Goal: Information Seeking & Learning: Learn about a topic

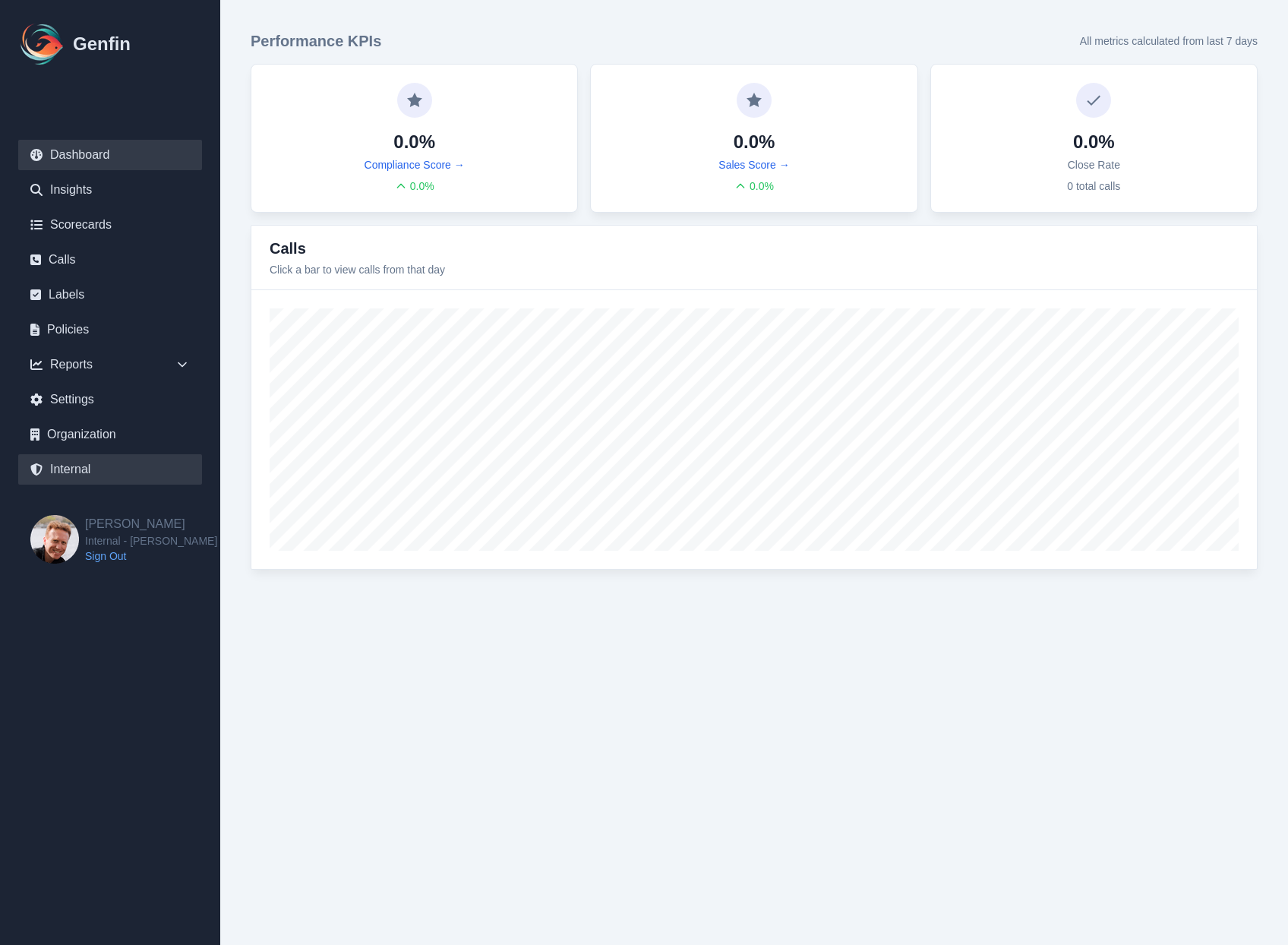
click at [73, 482] on link "Internal" at bounding box center [110, 469] width 184 height 30
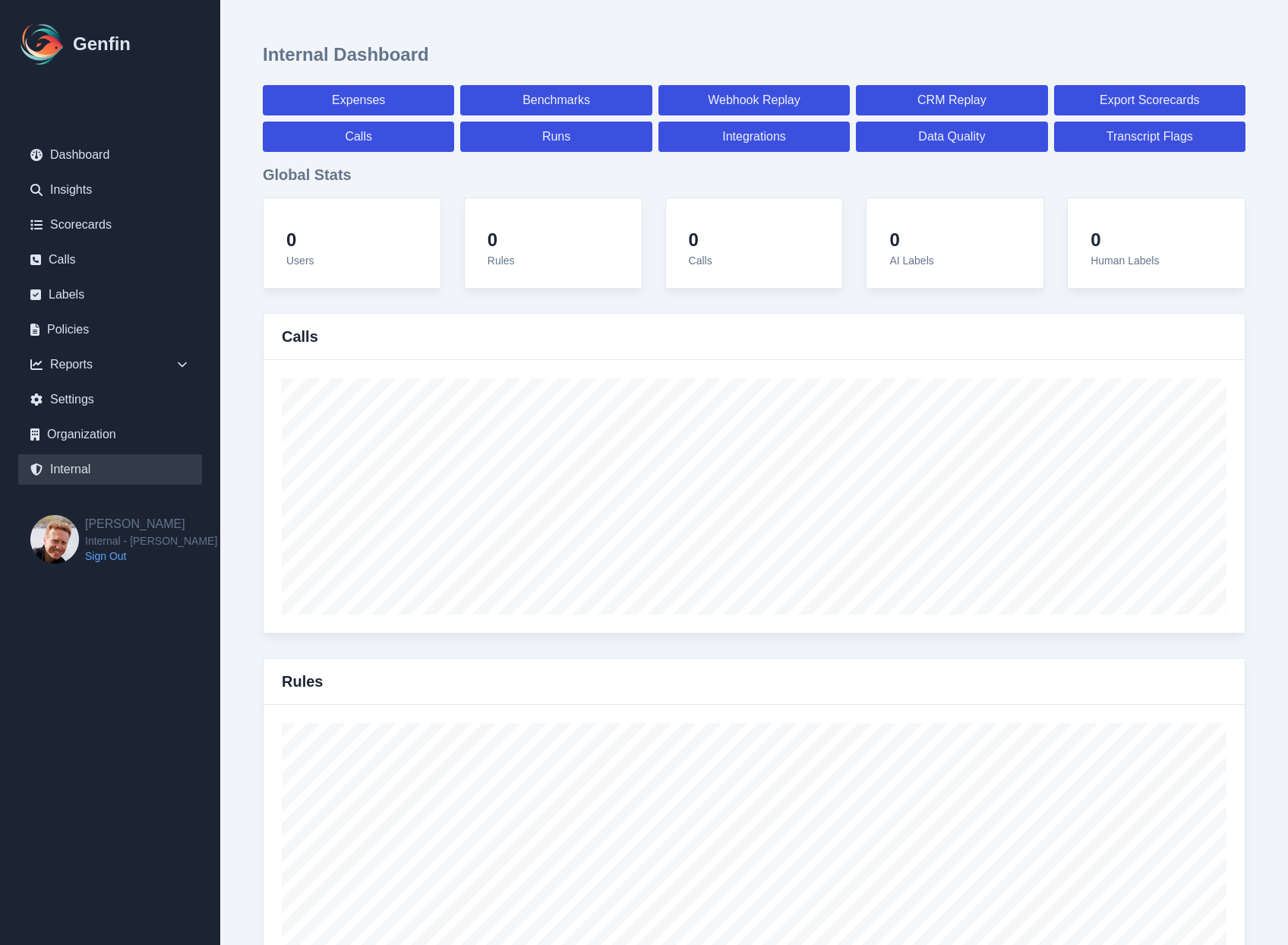
select select "paid"
select select "7"
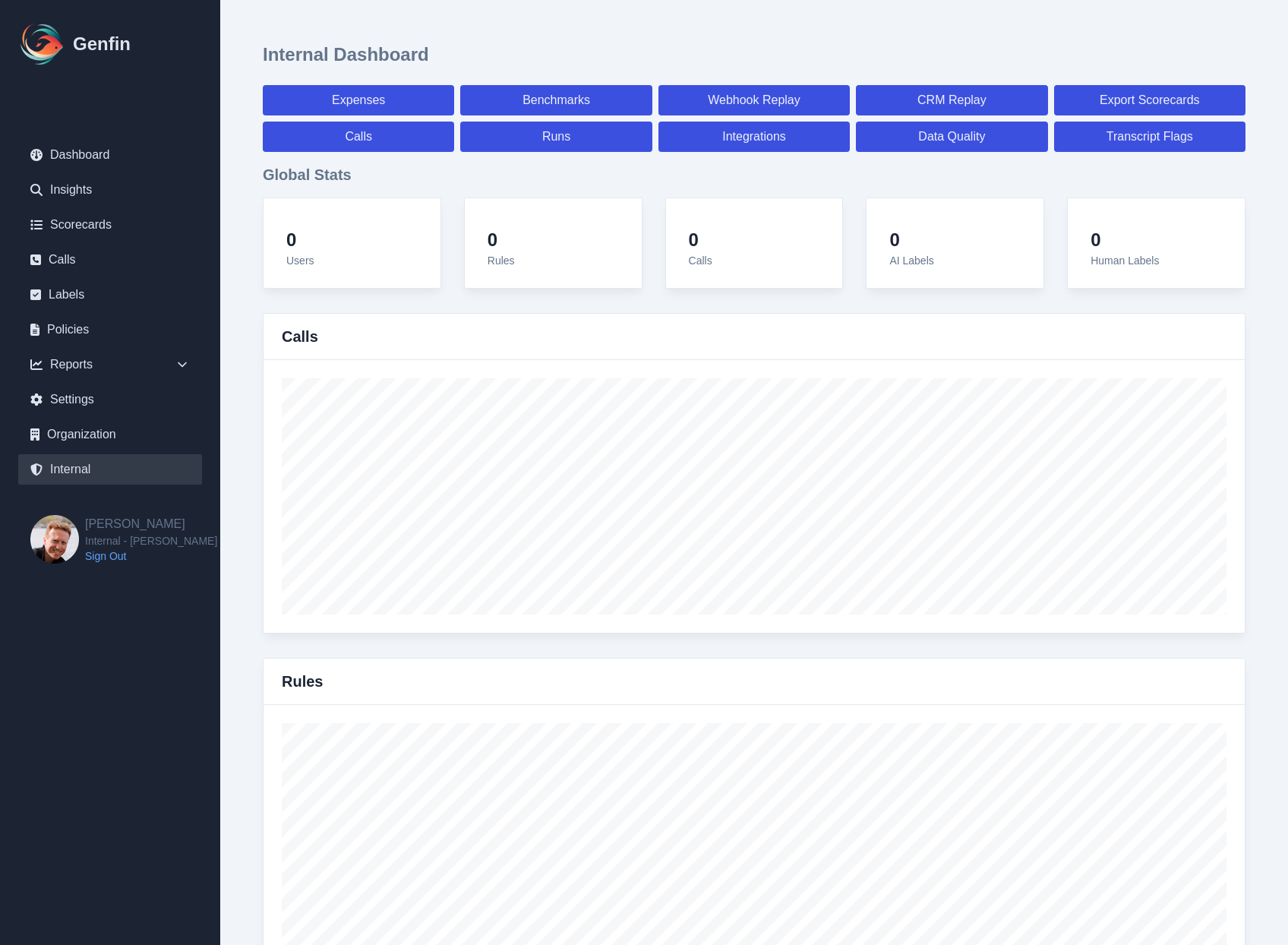
select select "paid"
select select "7"
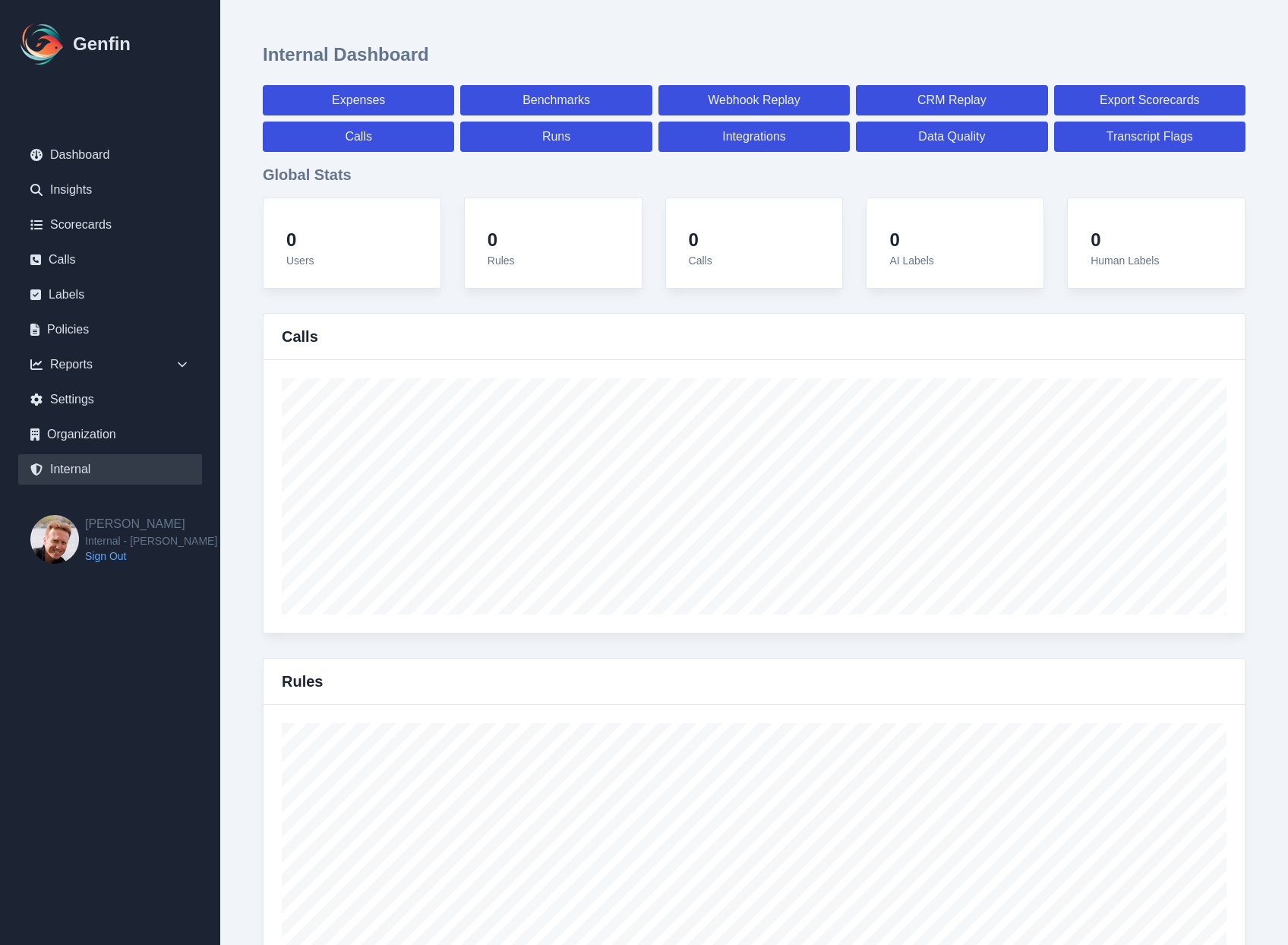
select select "7"
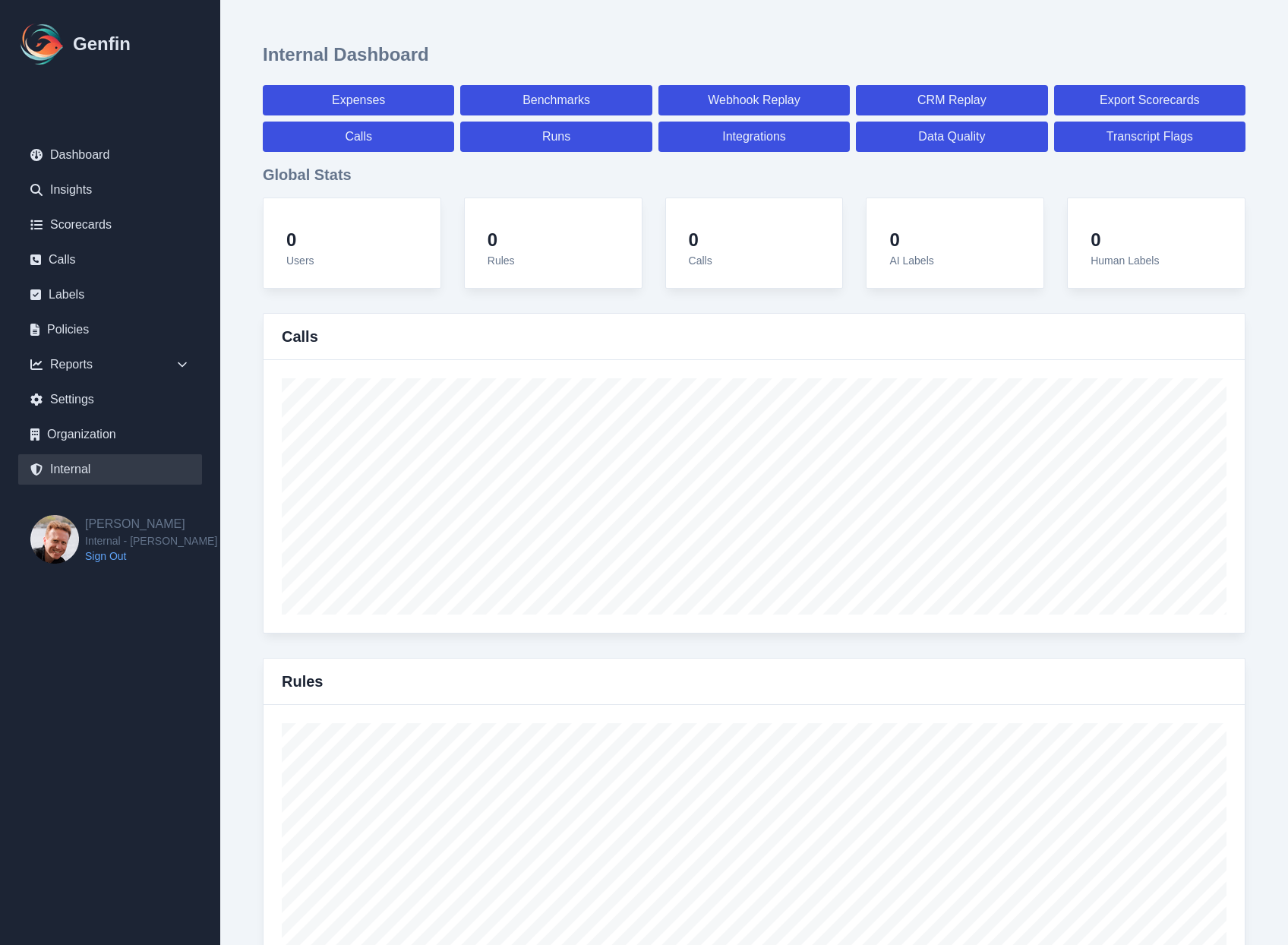
select select "7"
select select "paid"
select select "7"
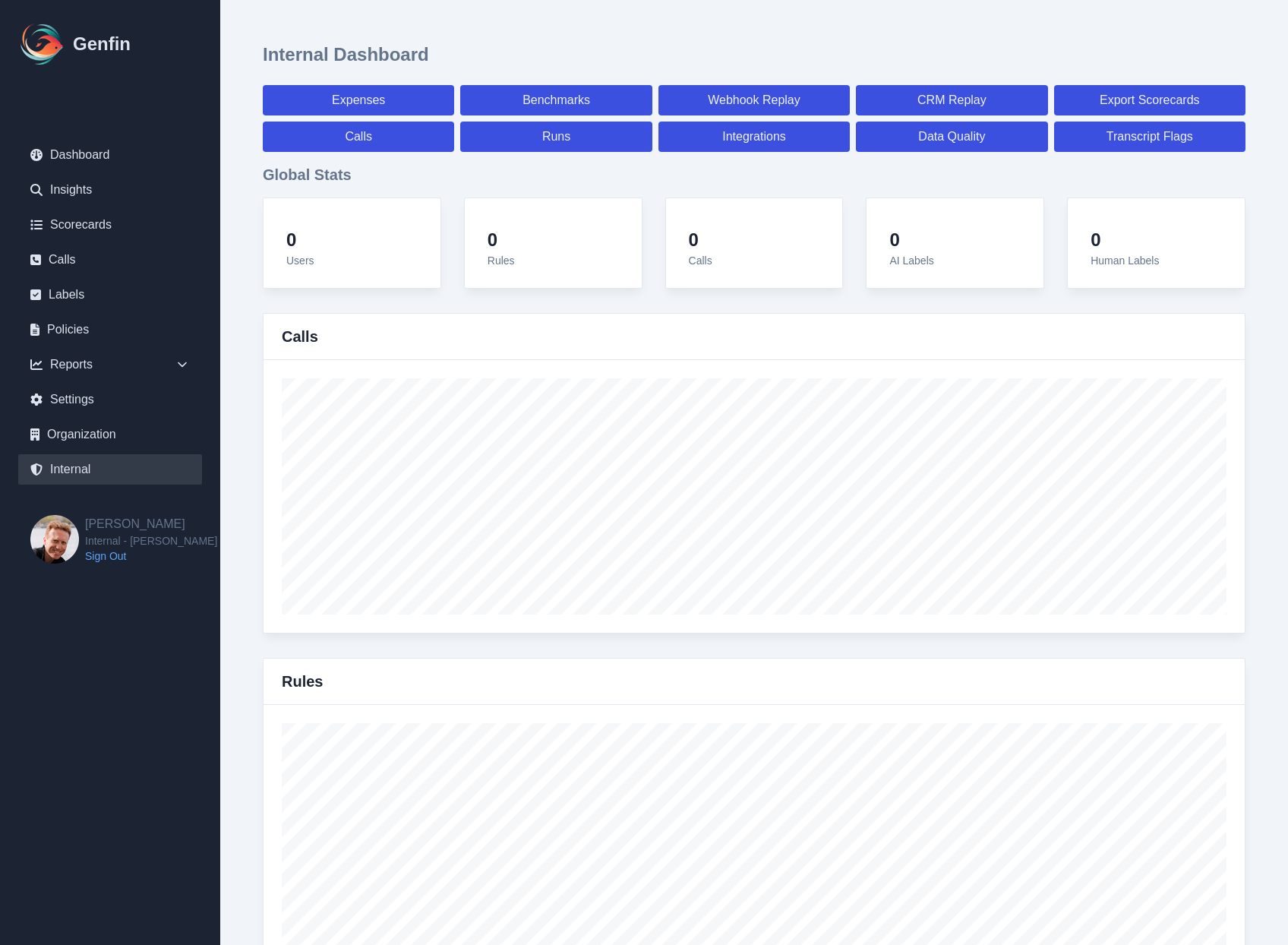
select select "7"
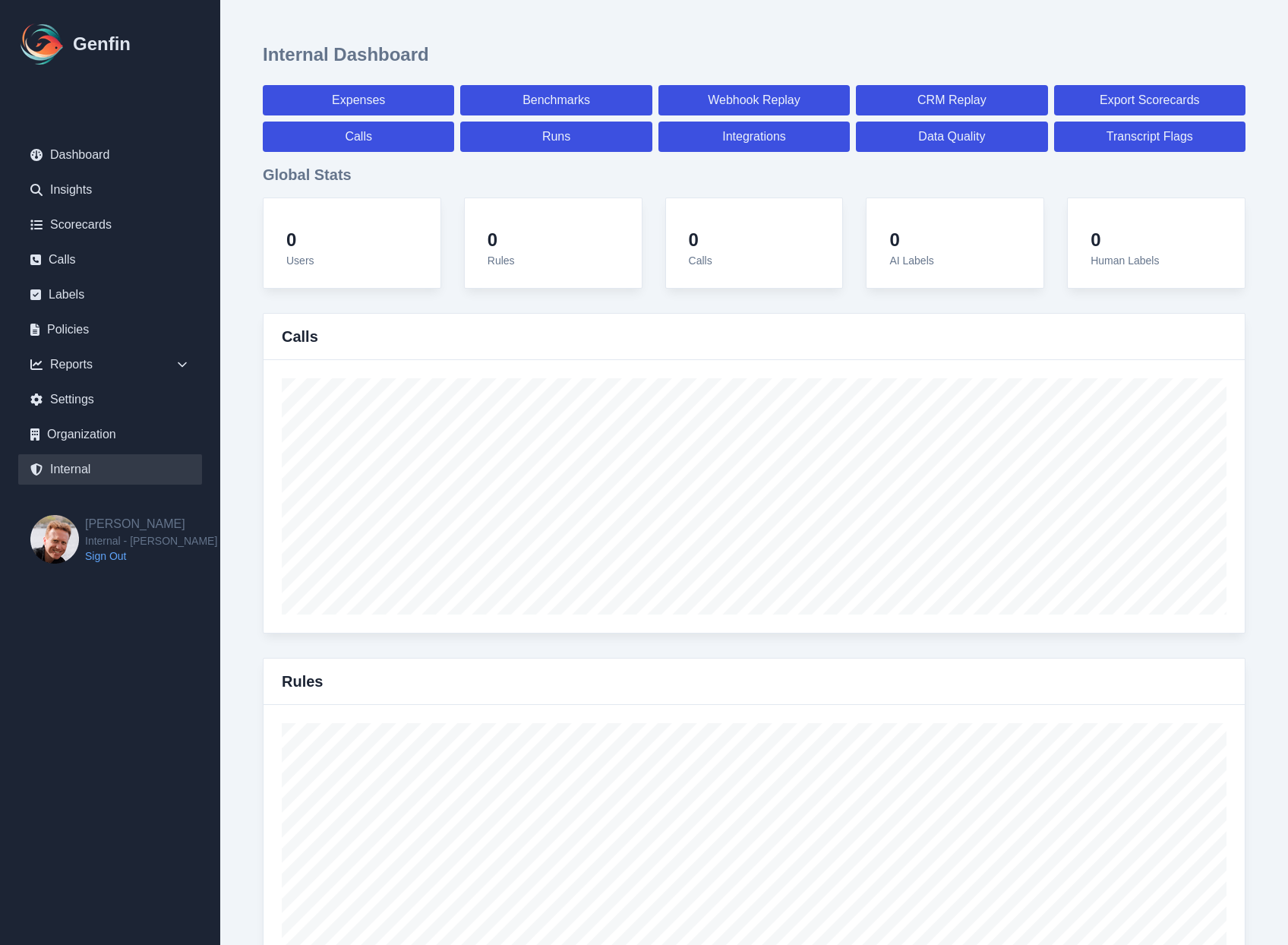
select select "7"
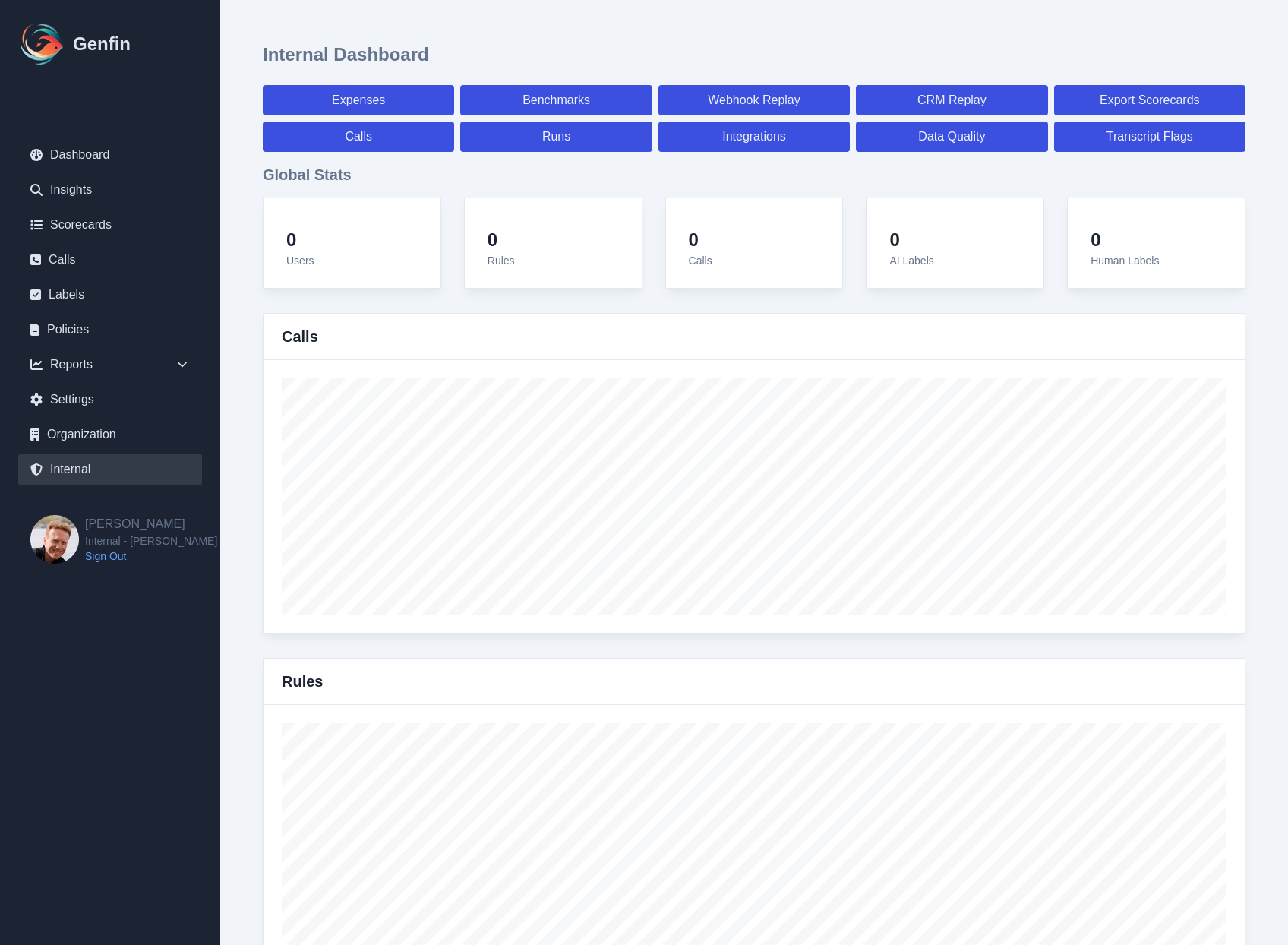
select select "7"
select select "paid"
select select "7"
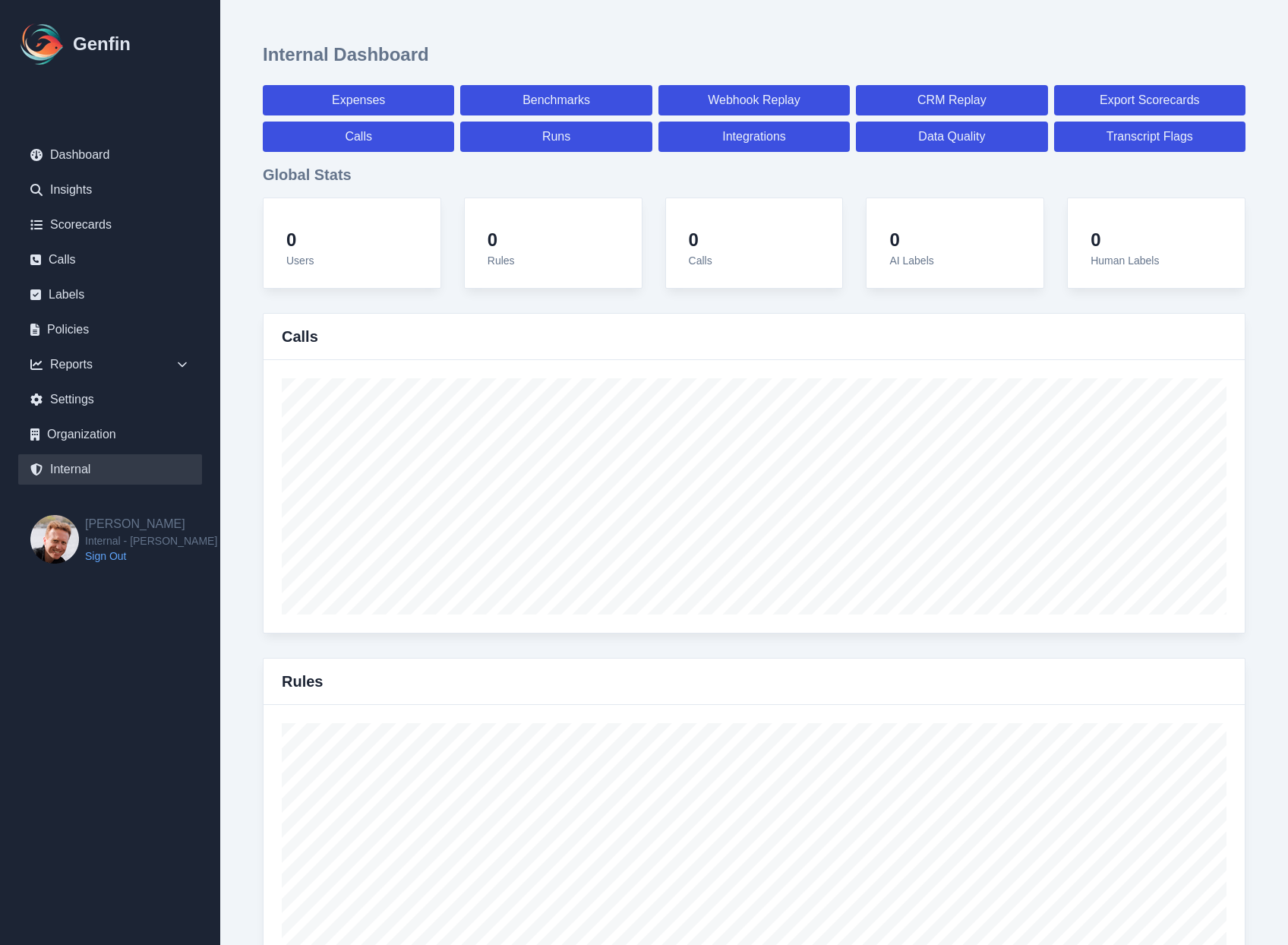
select select "paid"
select select "7"
select select "paid"
select select "7"
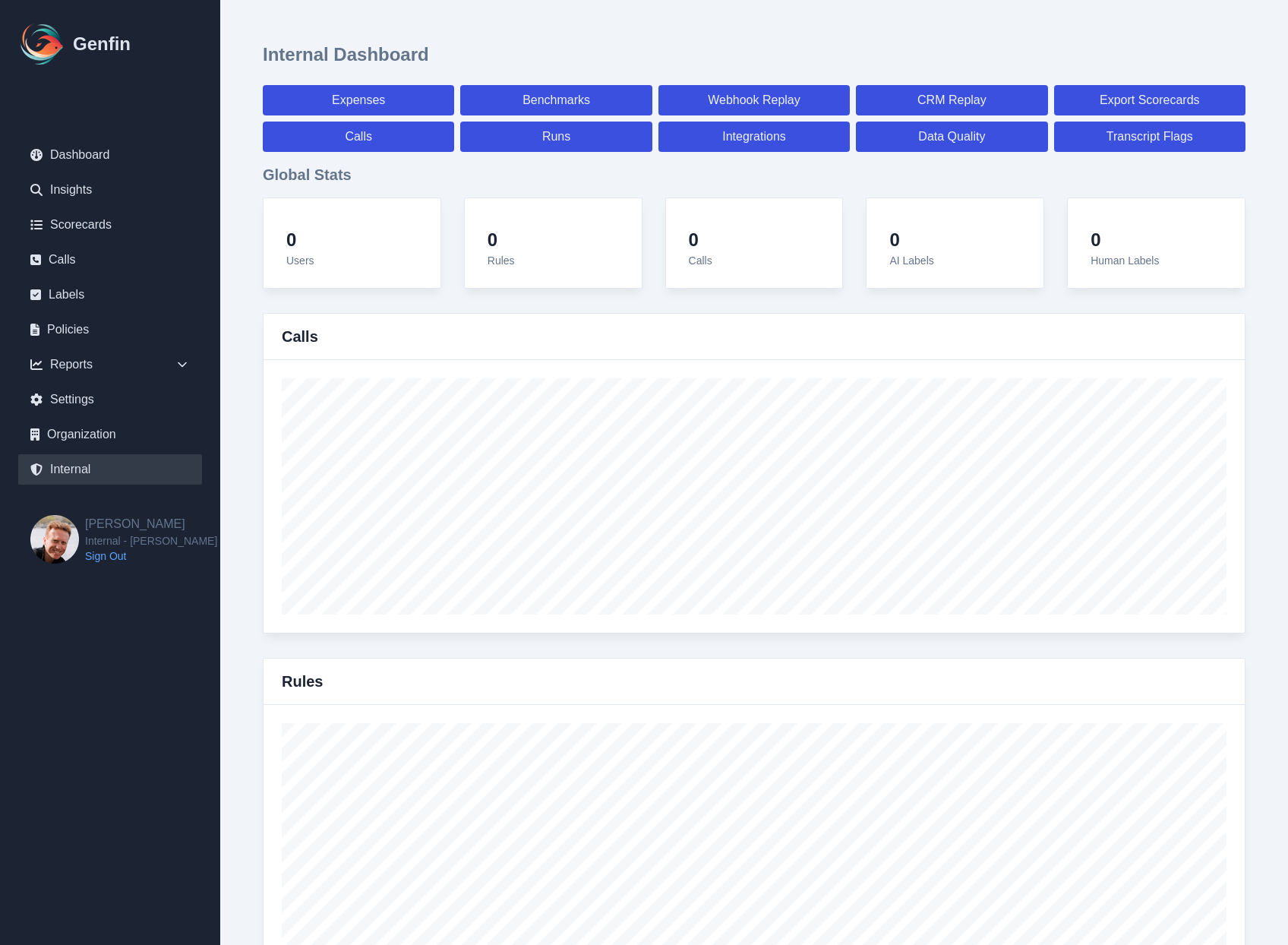
select select "7"
select select "paid"
select select "7"
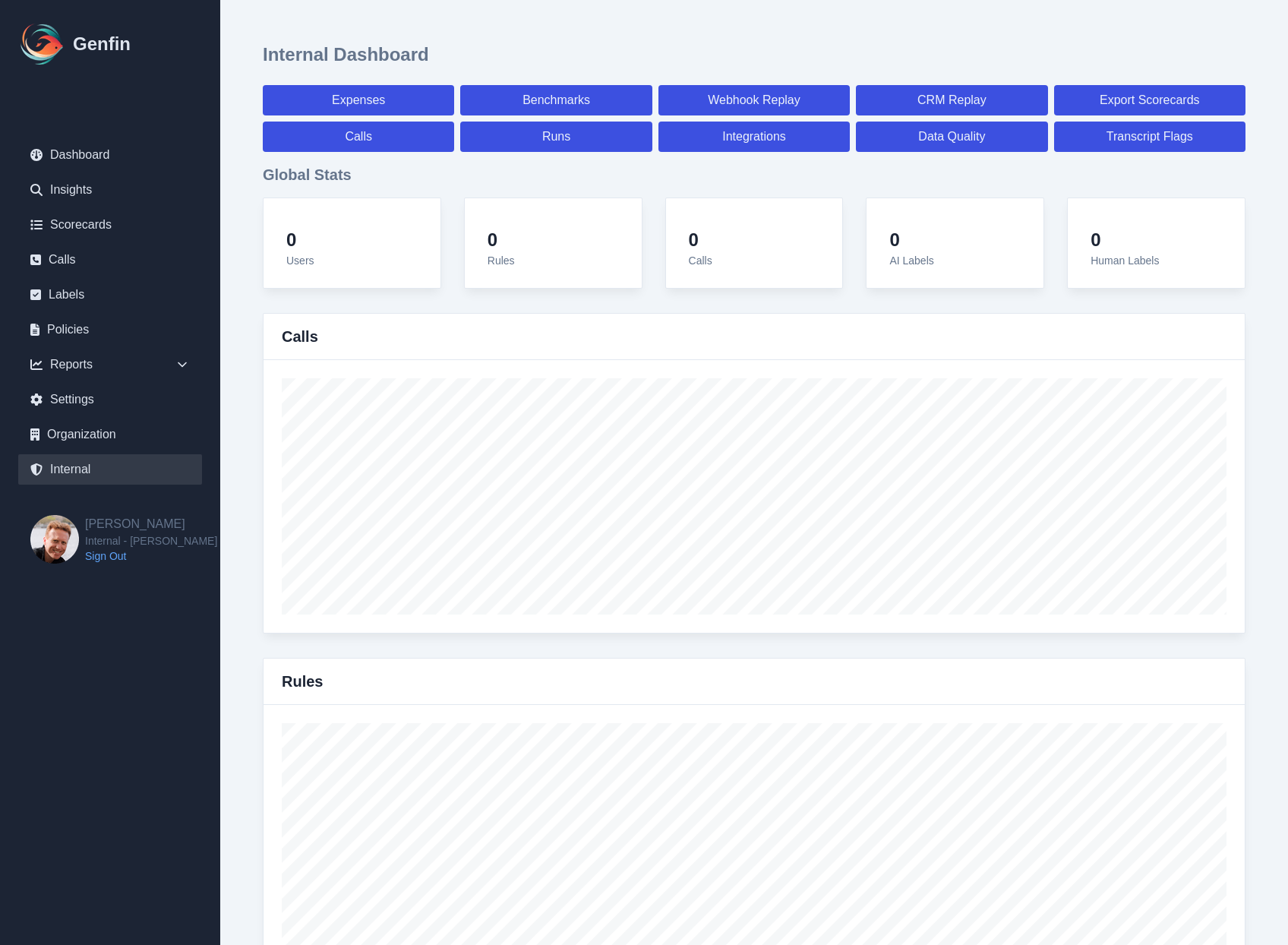
select select "paid"
select select "7"
select select "paid"
select select "7"
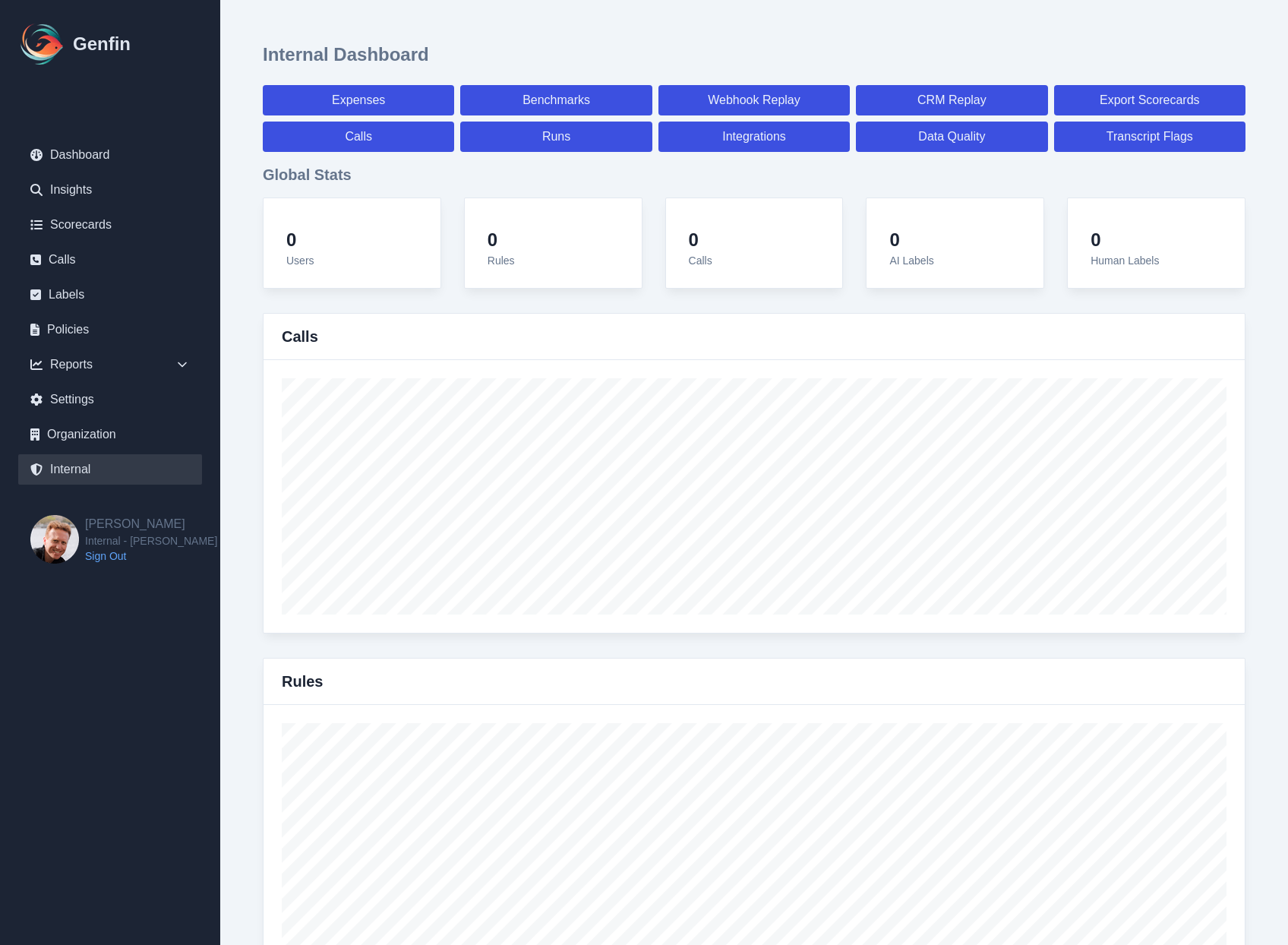
select select "7"
select select "paid"
select select "7"
select select "paid"
select select "7"
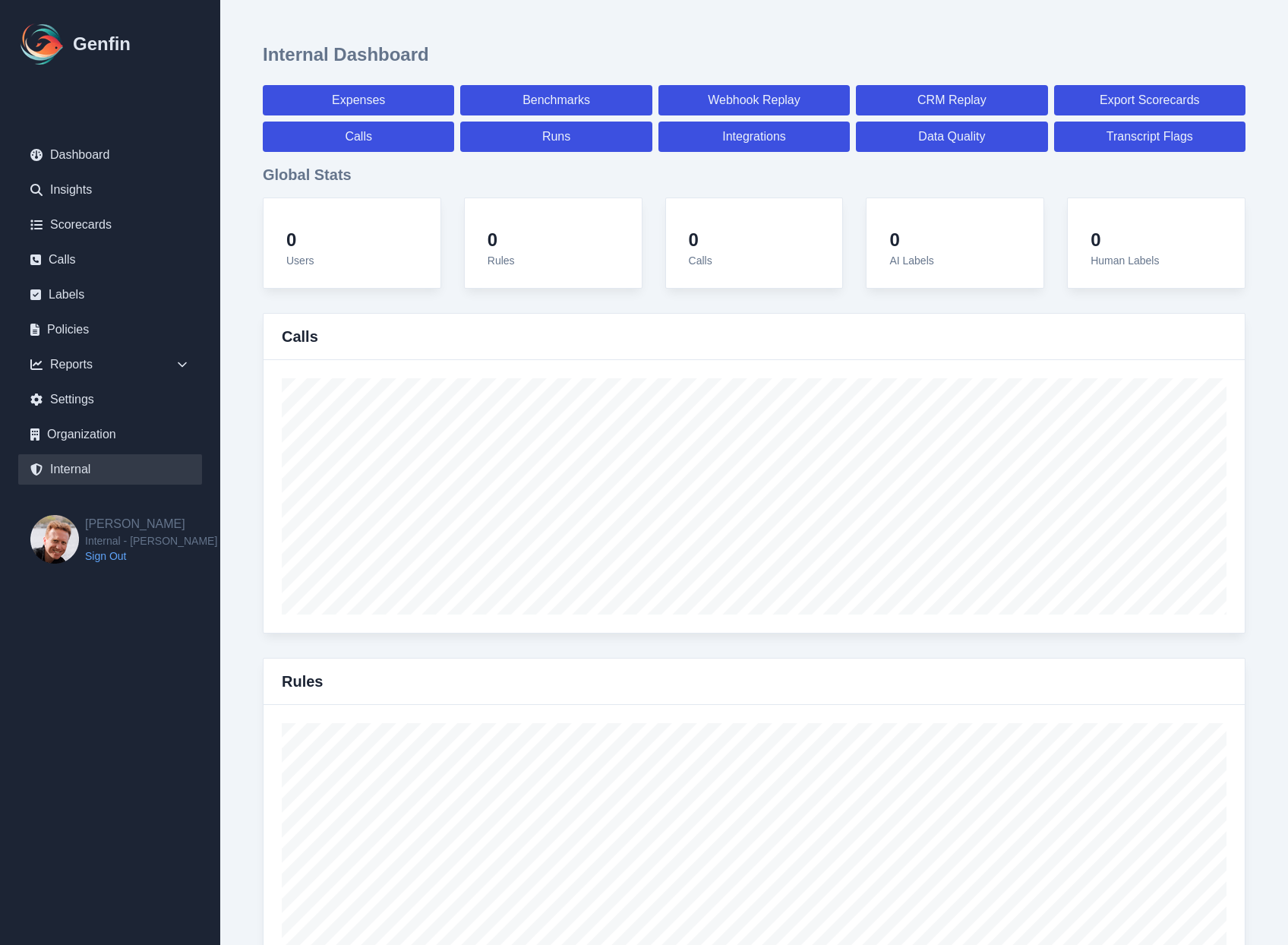
select select "7"
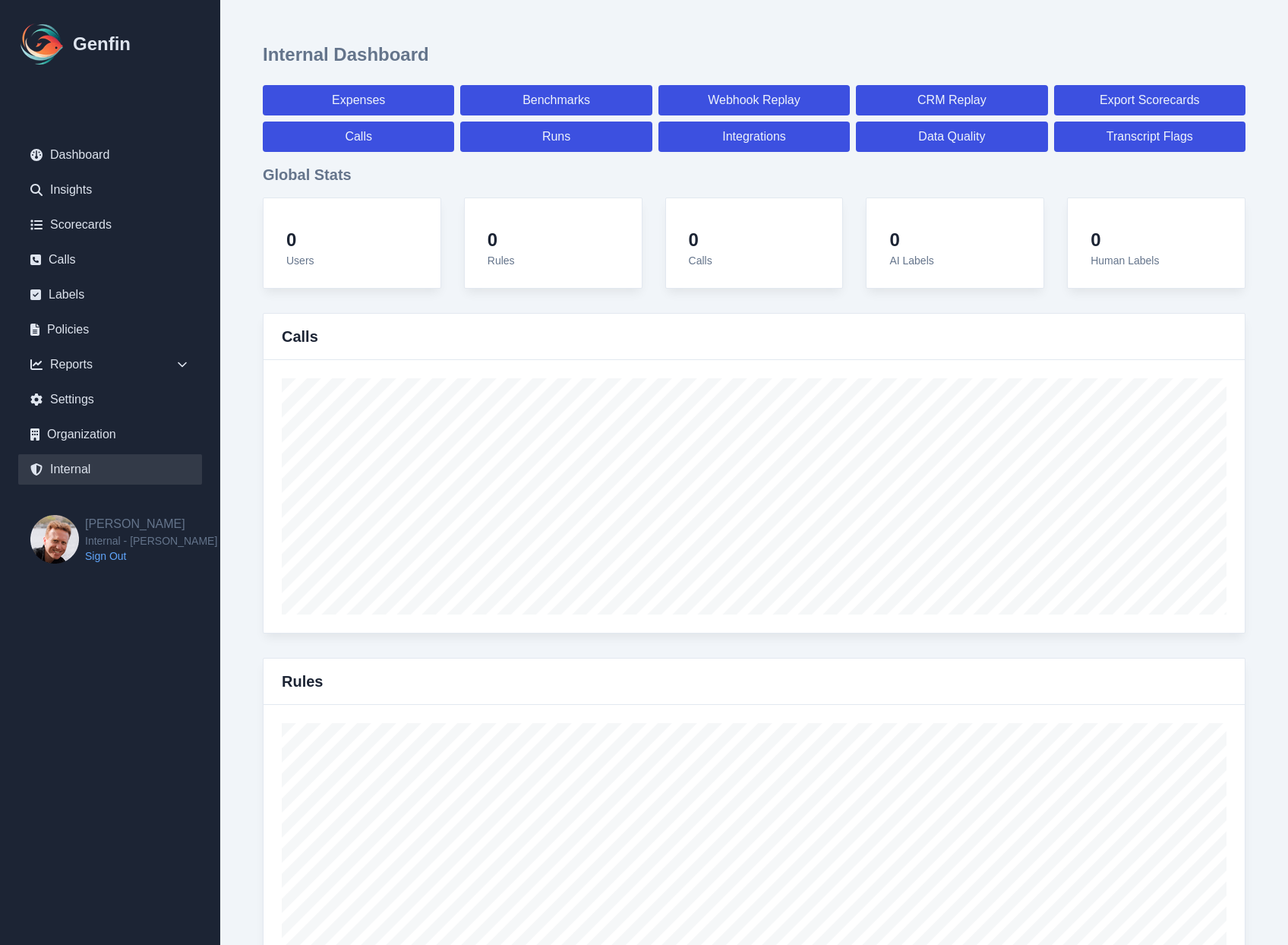
select select "paid"
select select "7"
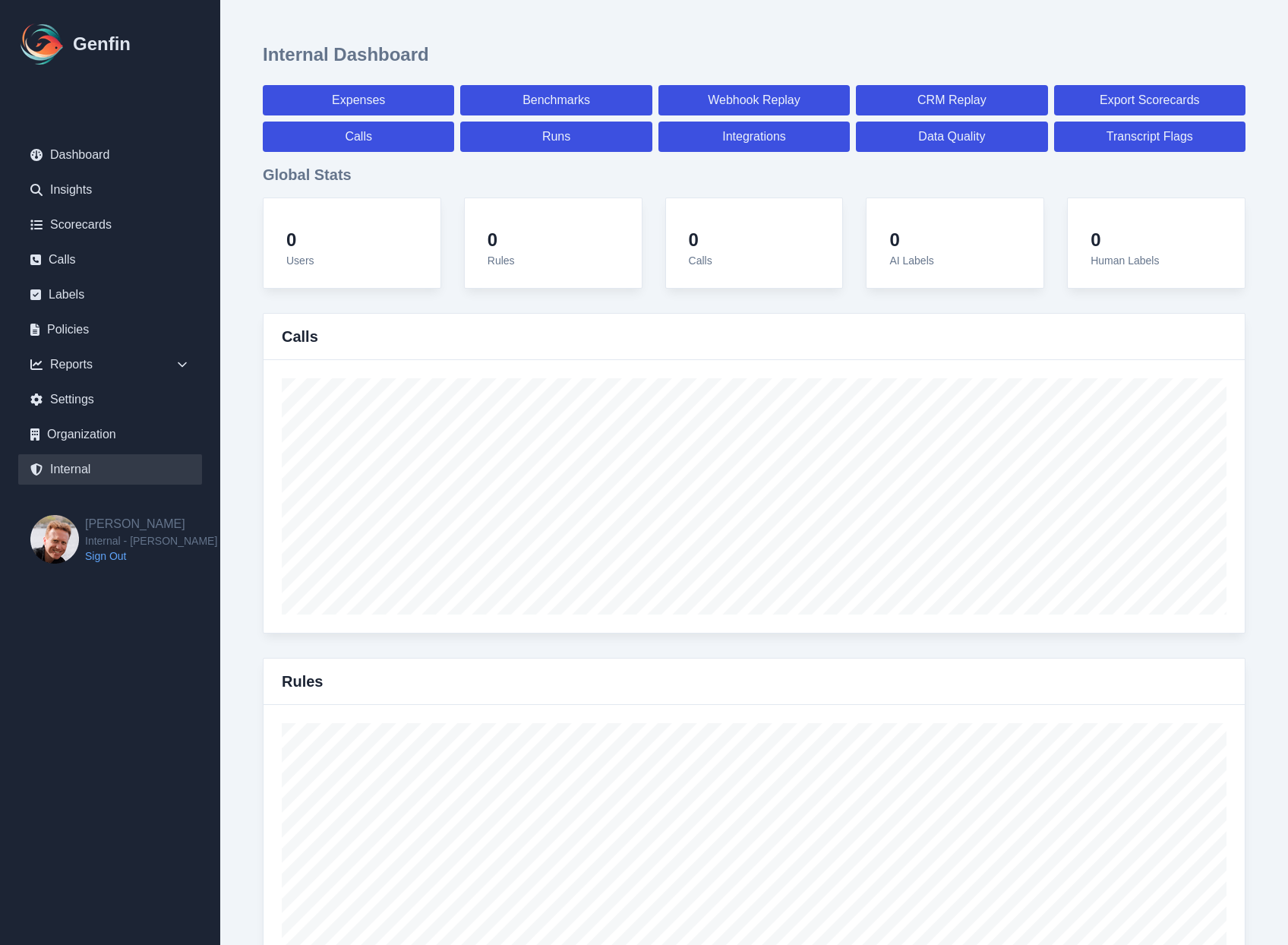
select select "paid"
select select "7"
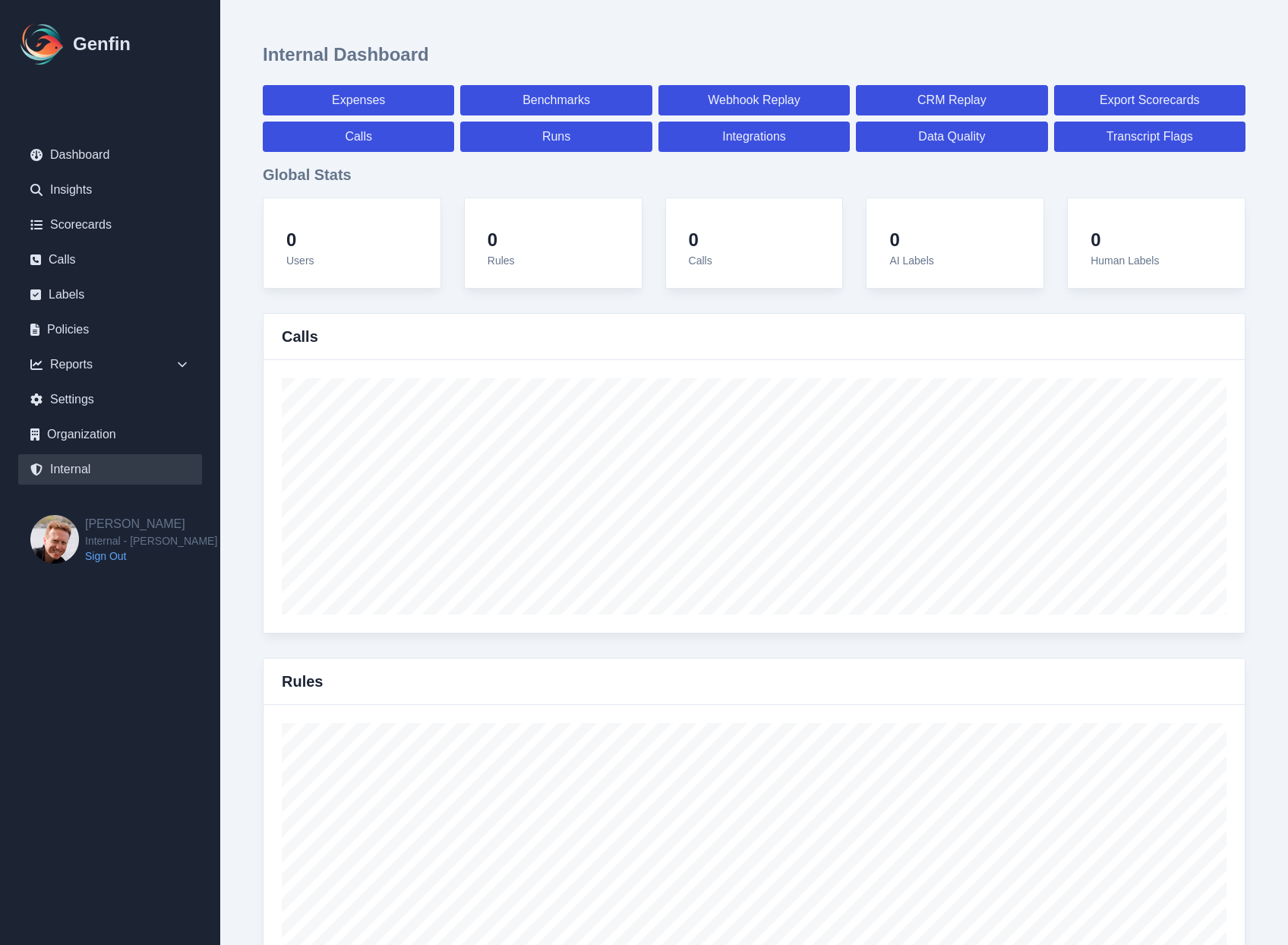
select select "7"
select select "paid"
select select "7"
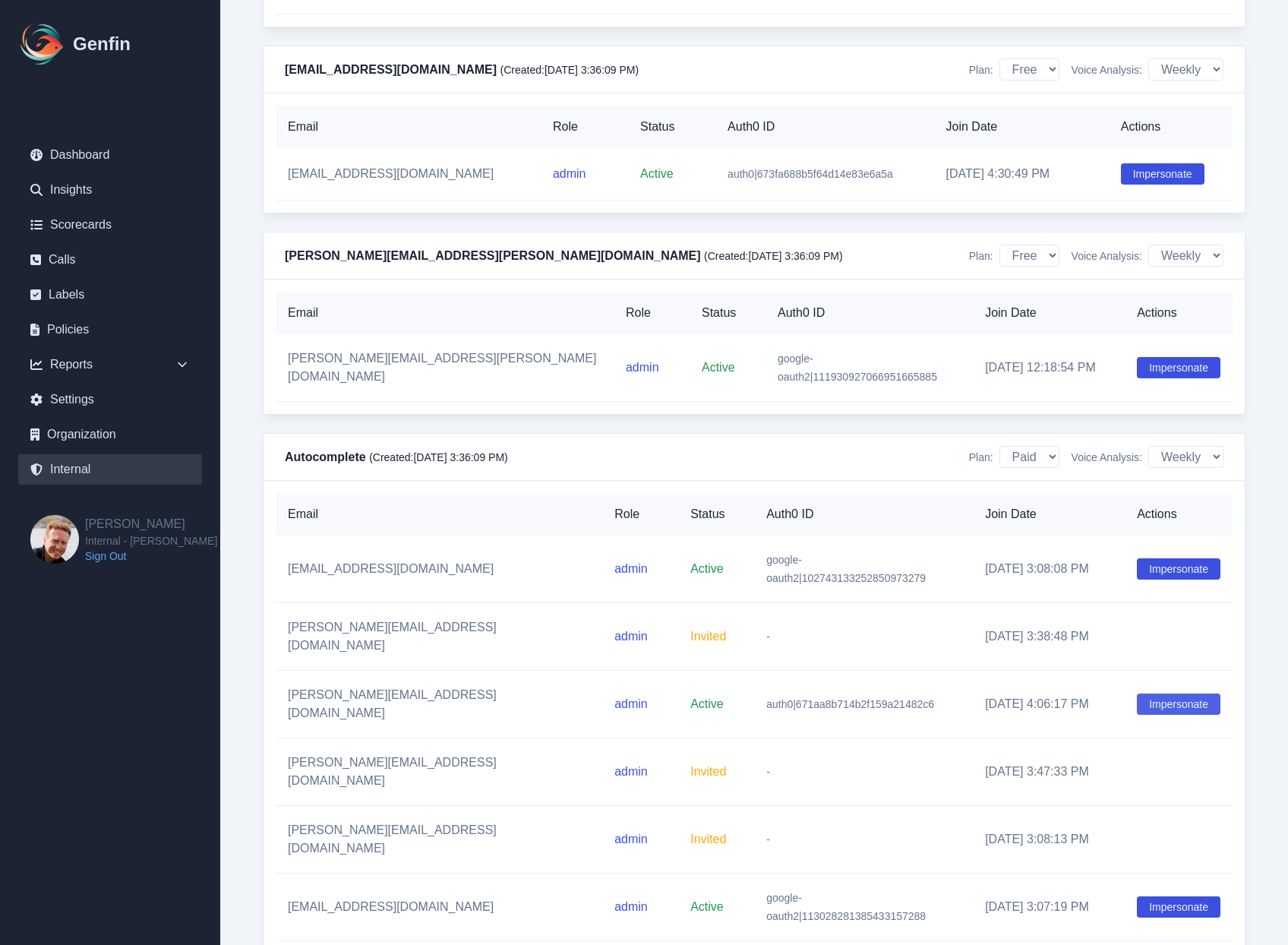
click at [1165, 693] on button "Impersonate" at bounding box center [1179, 703] width 84 height 21
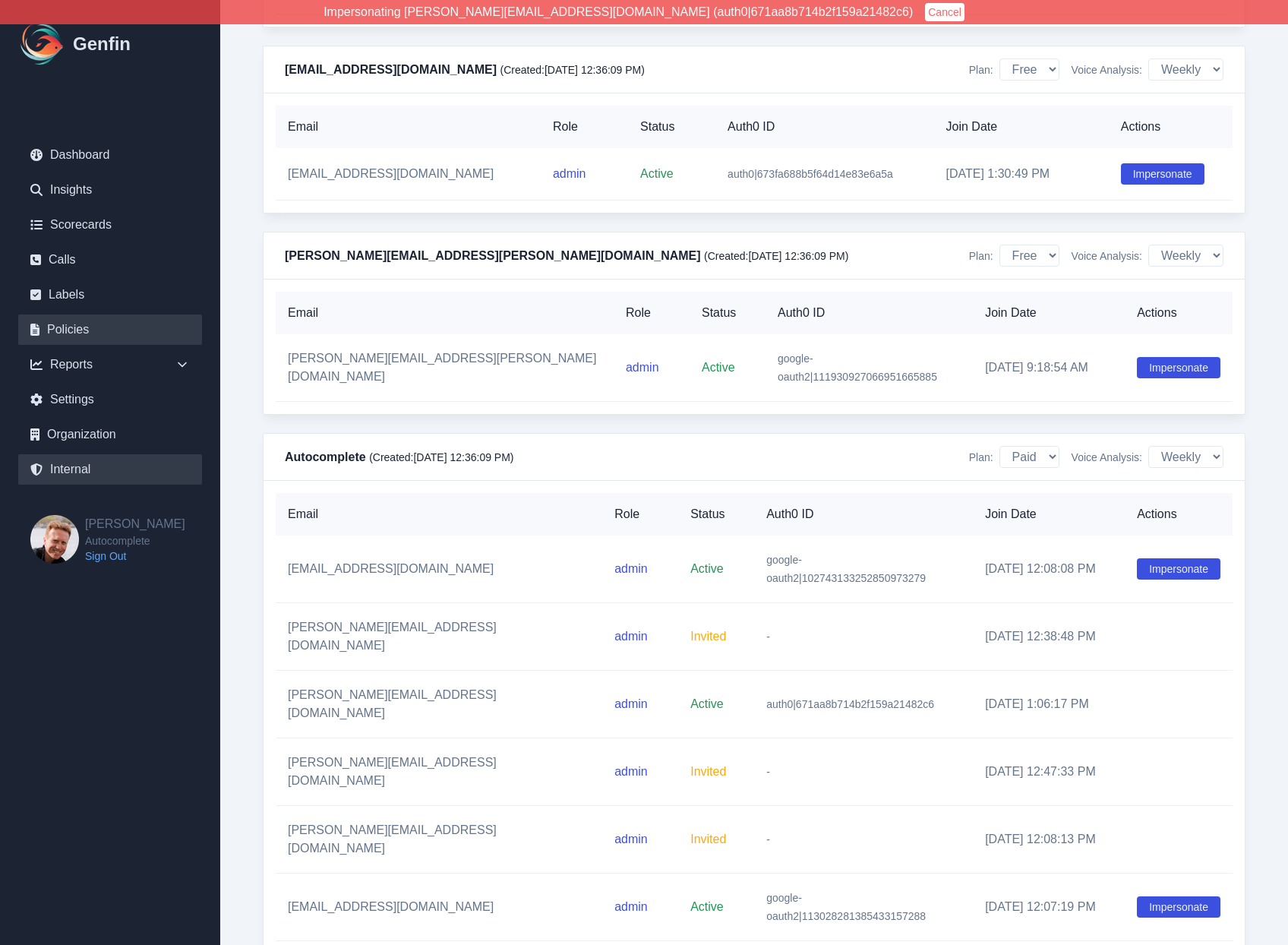
click at [76, 324] on link "Policies" at bounding box center [110, 329] width 184 height 30
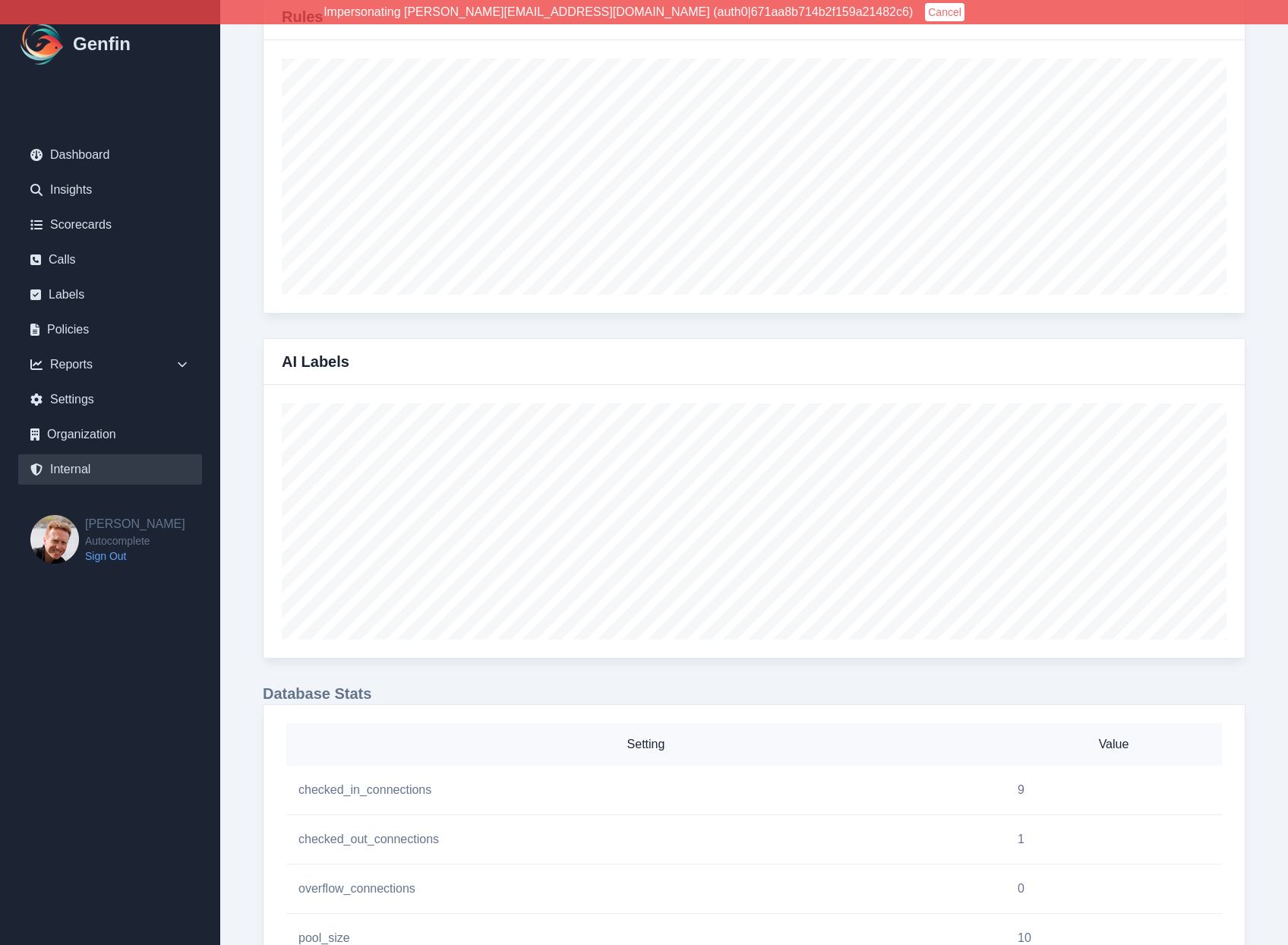
scroll to position [0, 0]
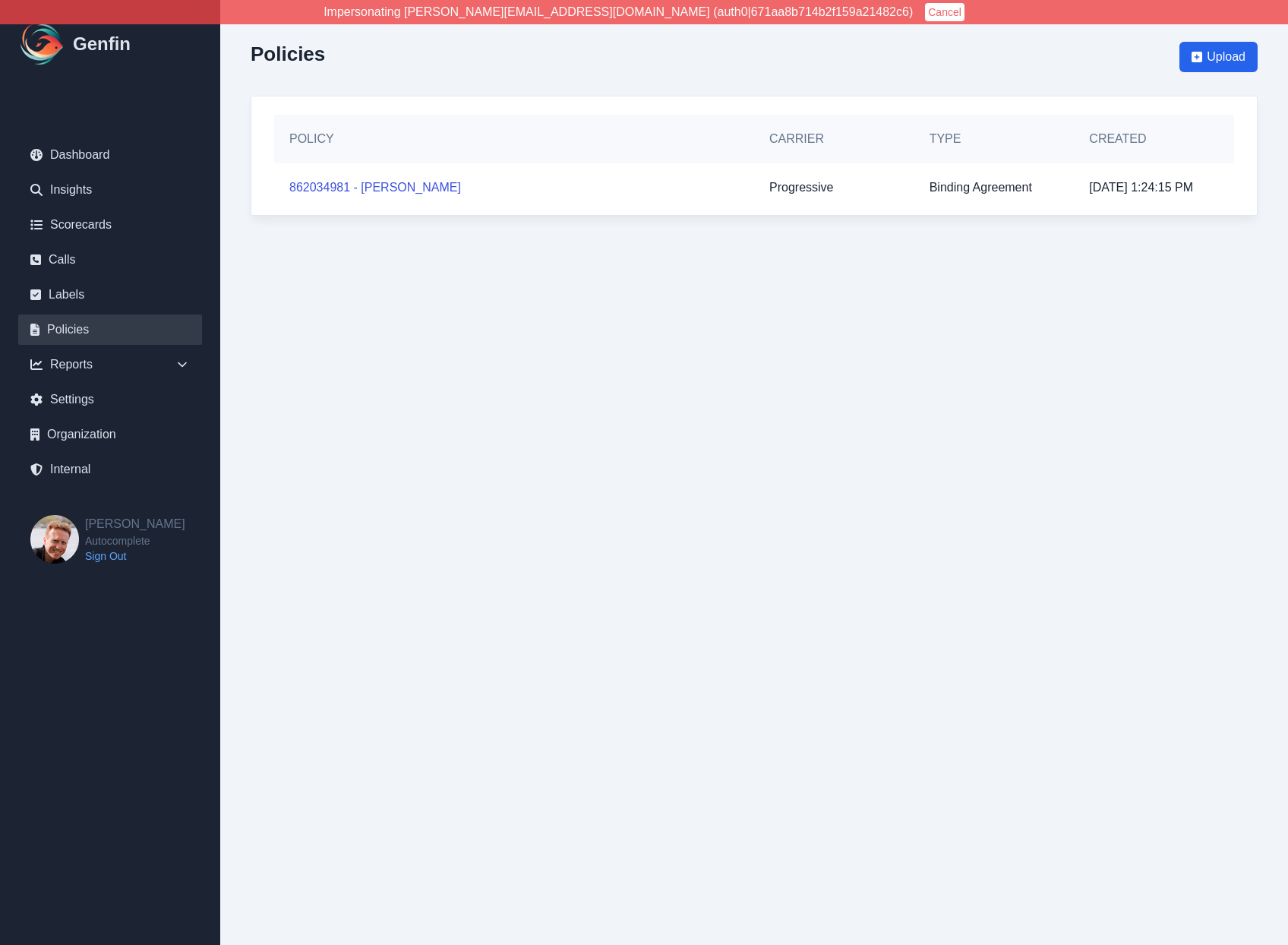
click at [926, 8] on button "Cancel" at bounding box center [945, 12] width 39 height 18
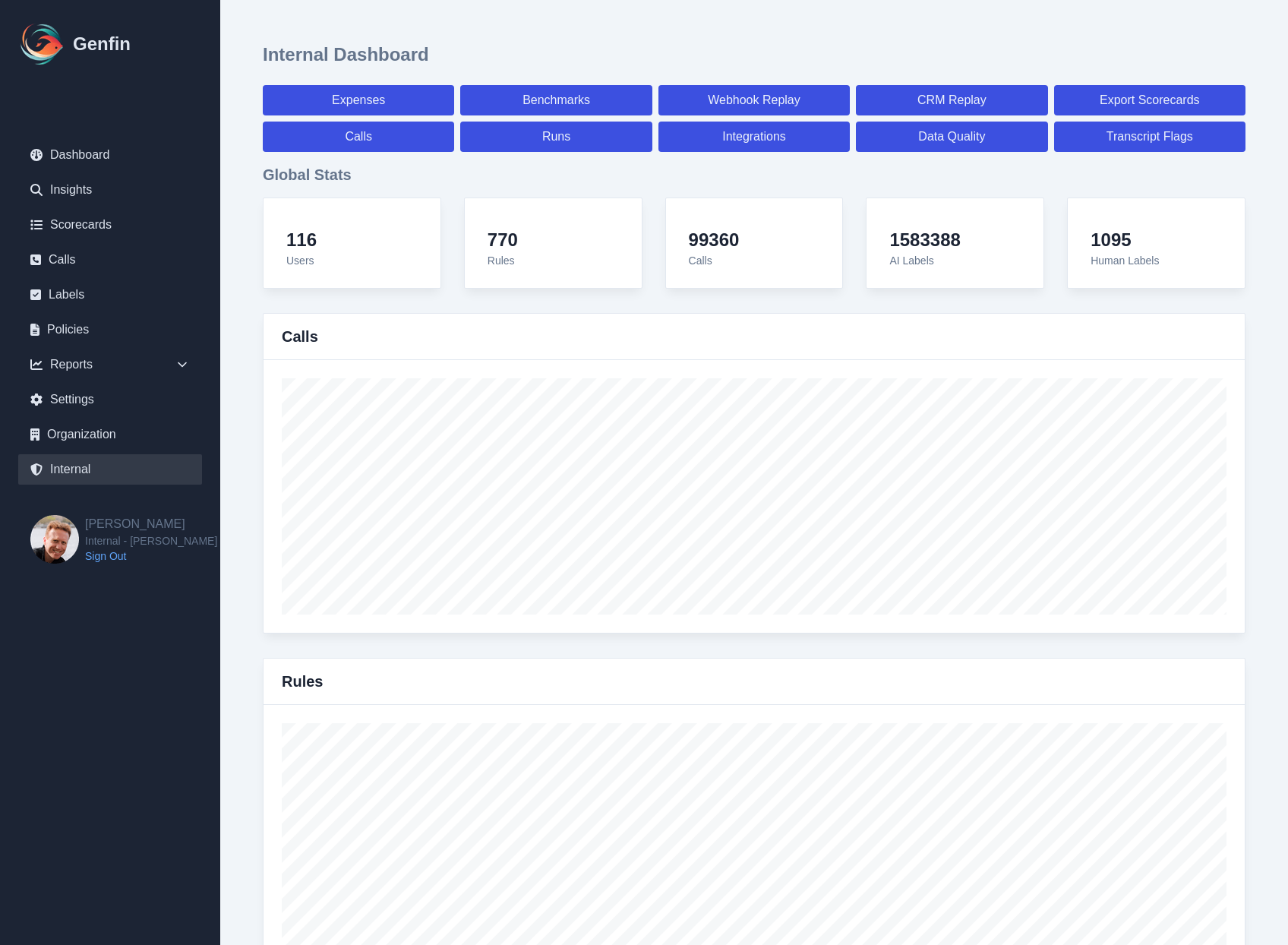
select select "paid"
select select "7"
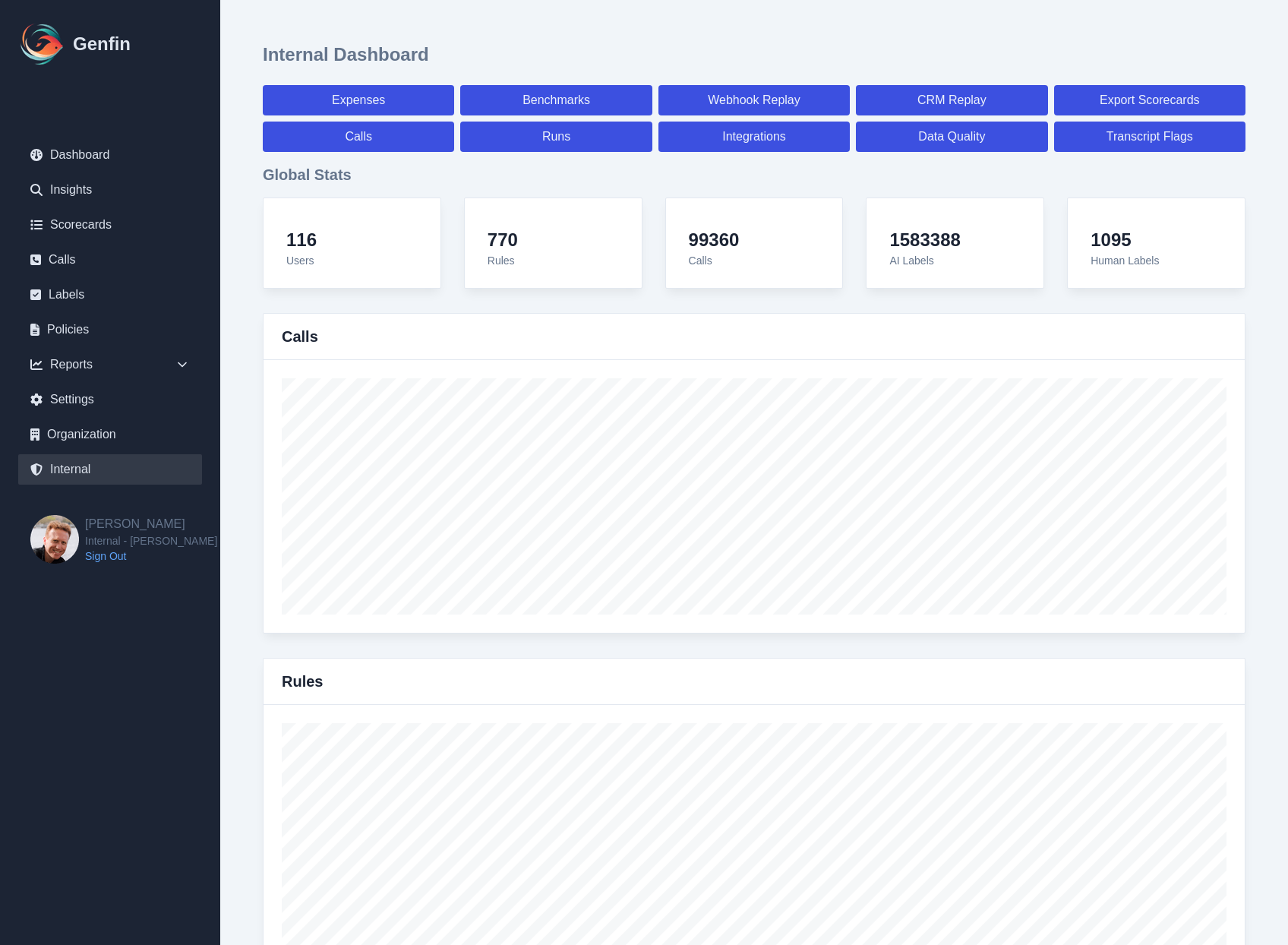
select select "paid"
select select "7"
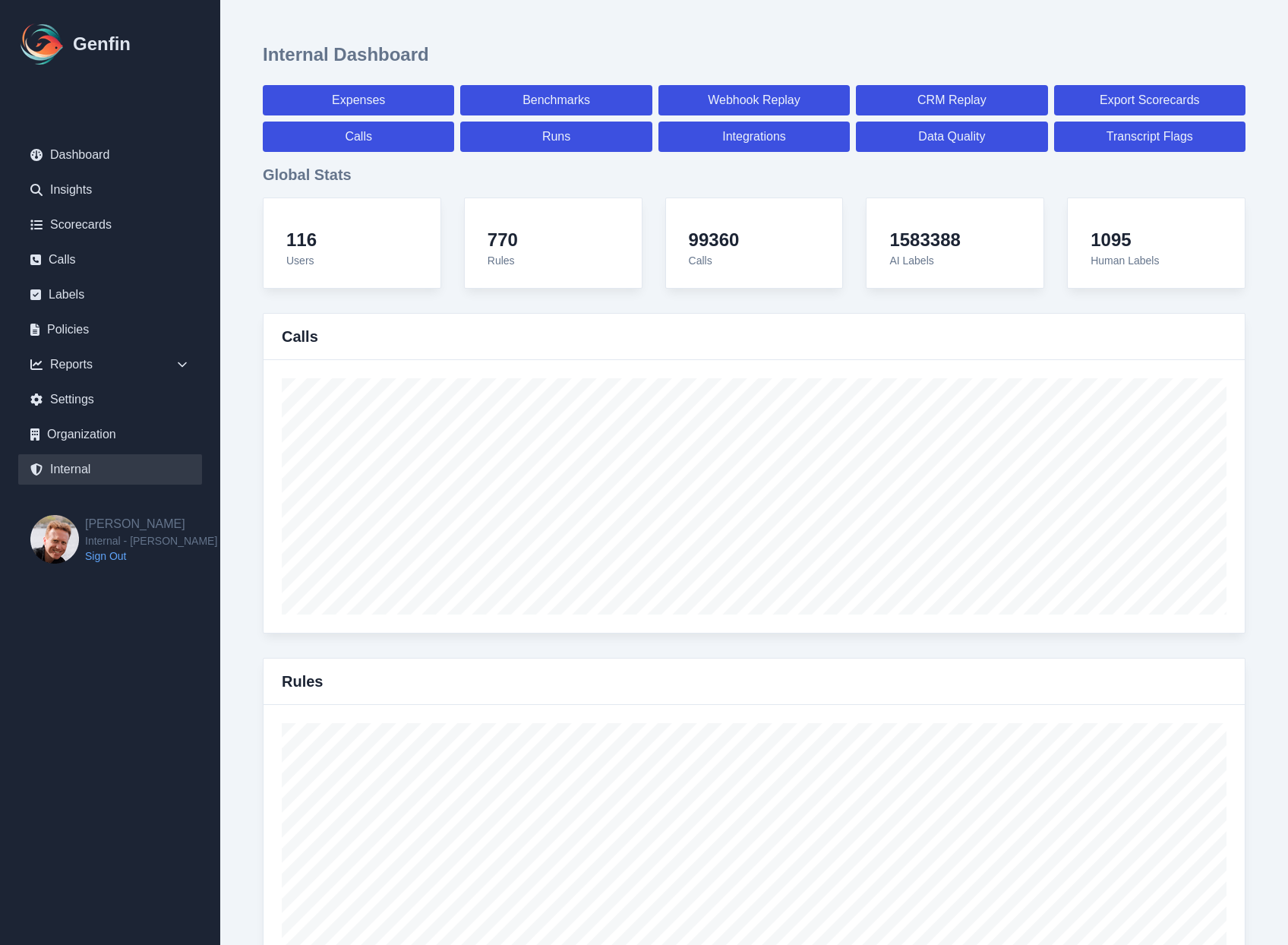
select select "7"
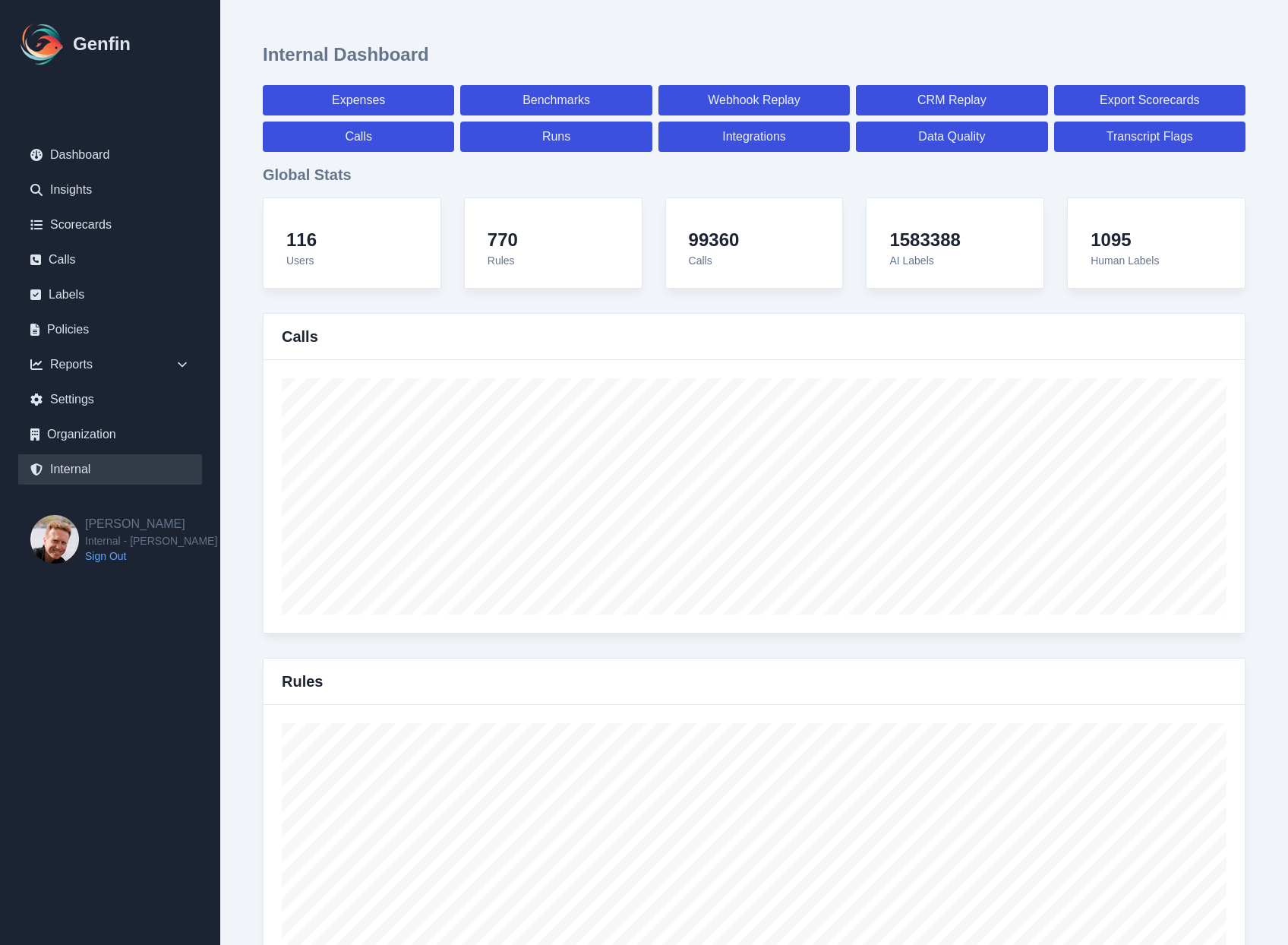
select select "7"
select select "paid"
select select "7"
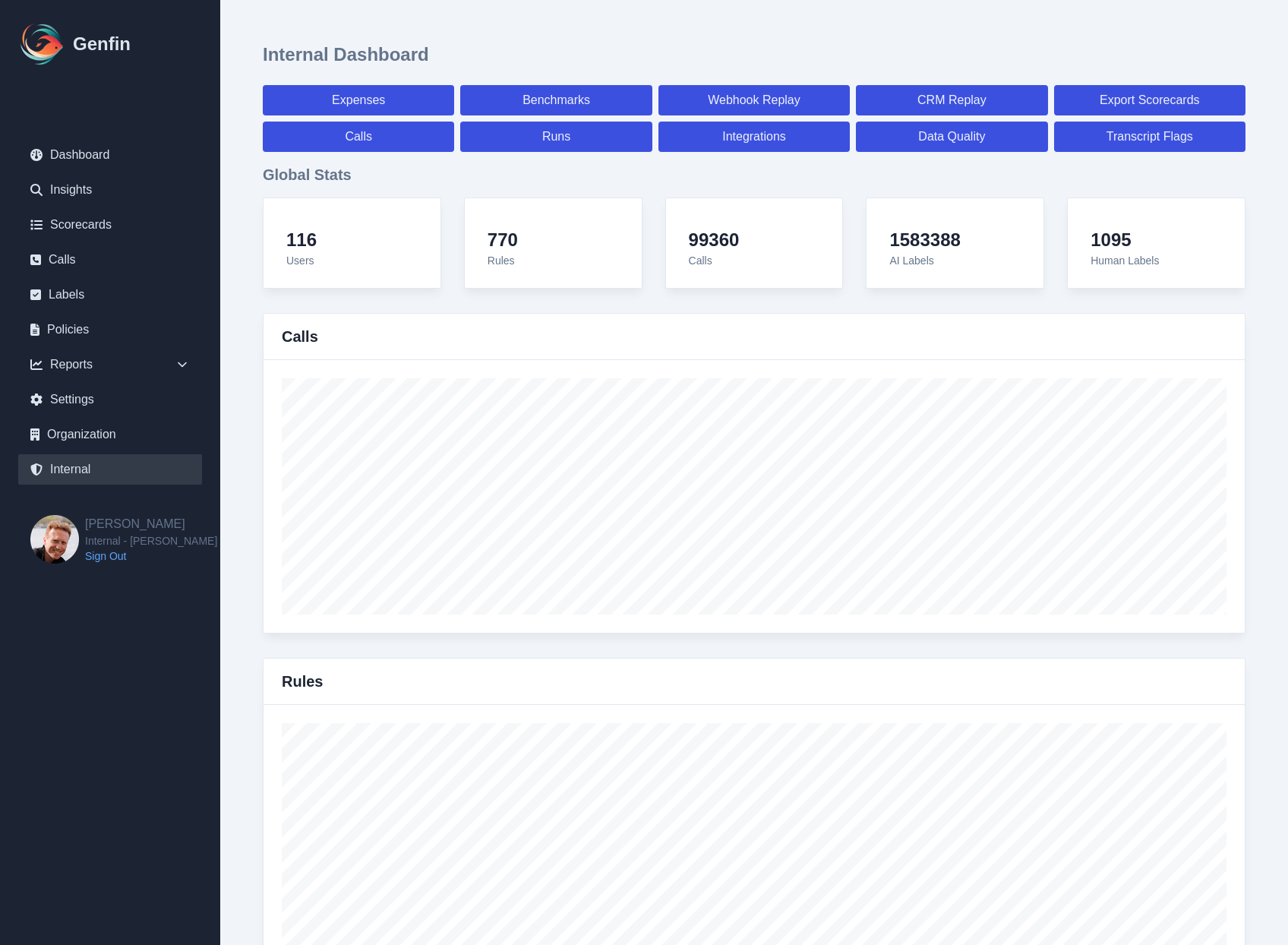
select select "7"
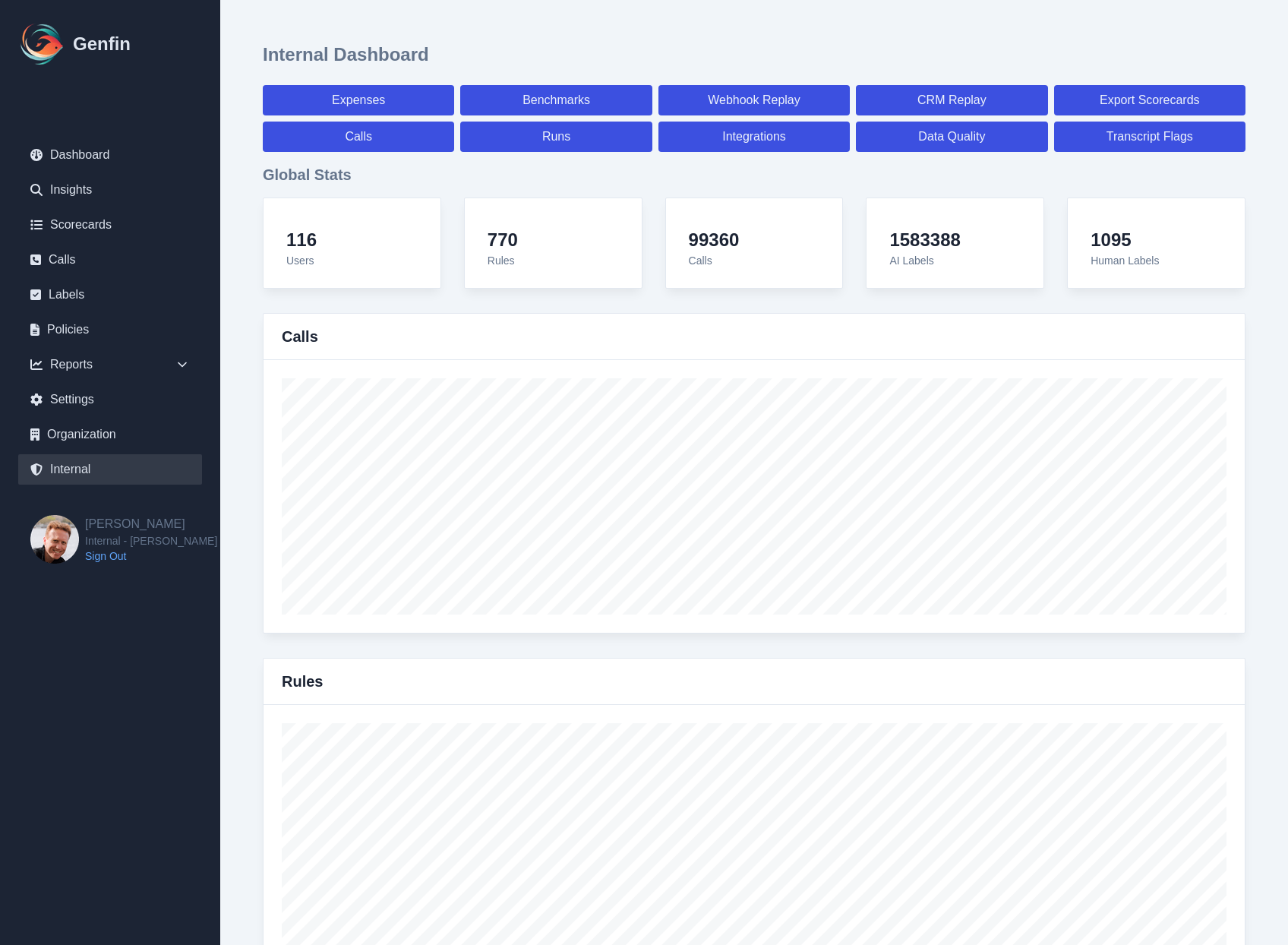
select select "7"
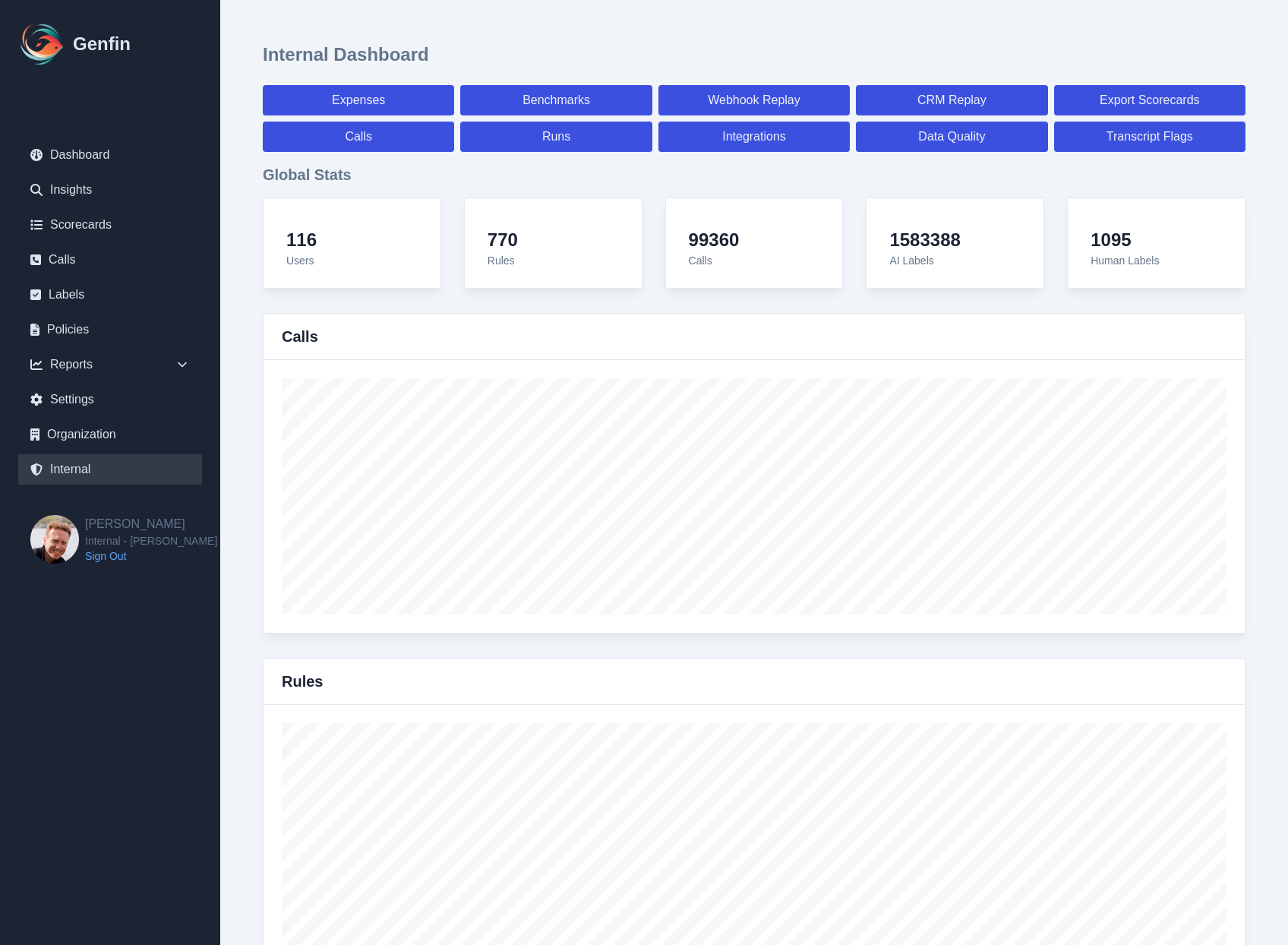
select select "7"
select select "paid"
select select "7"
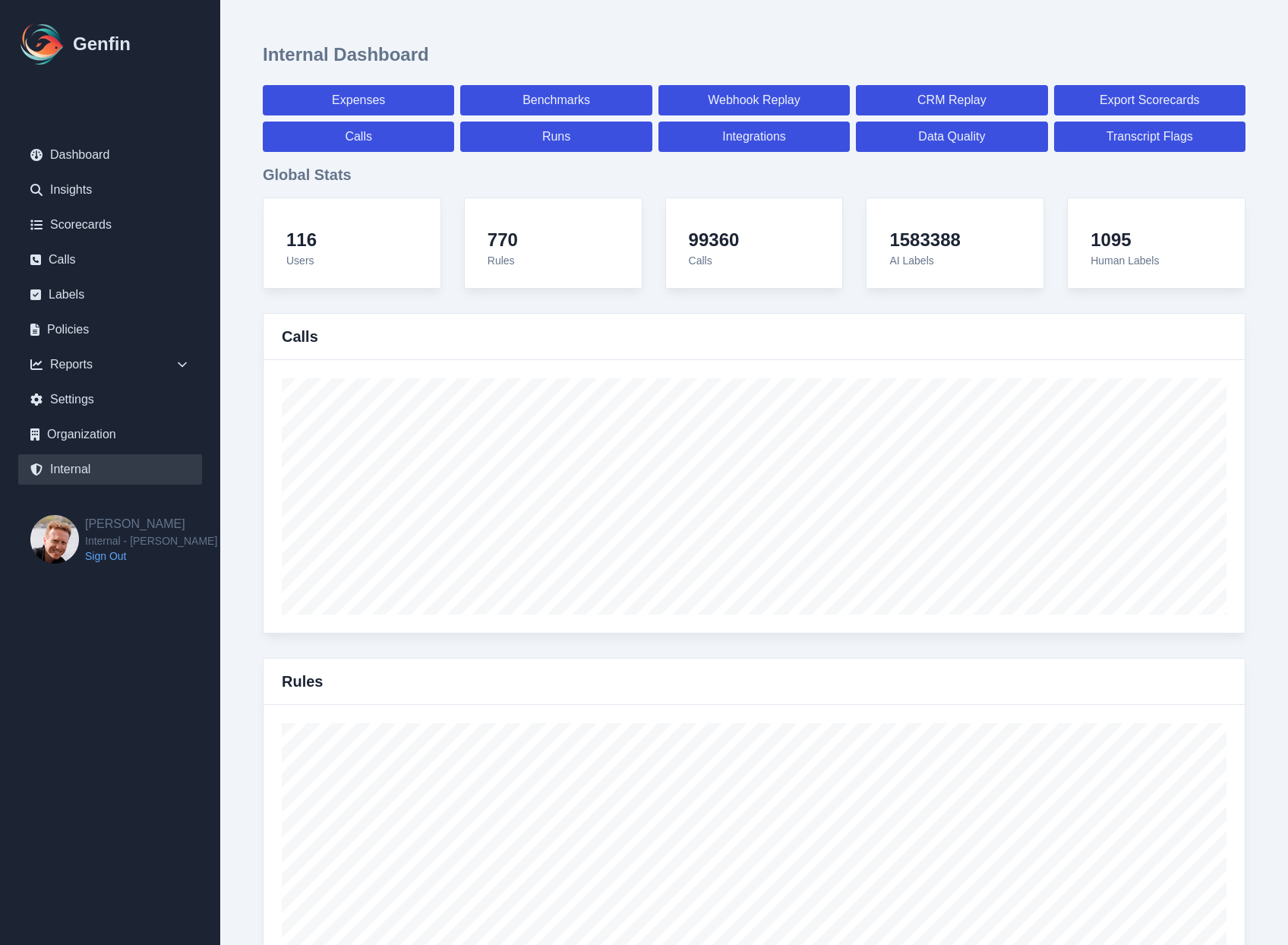
select select "paid"
select select "7"
select select "paid"
select select "7"
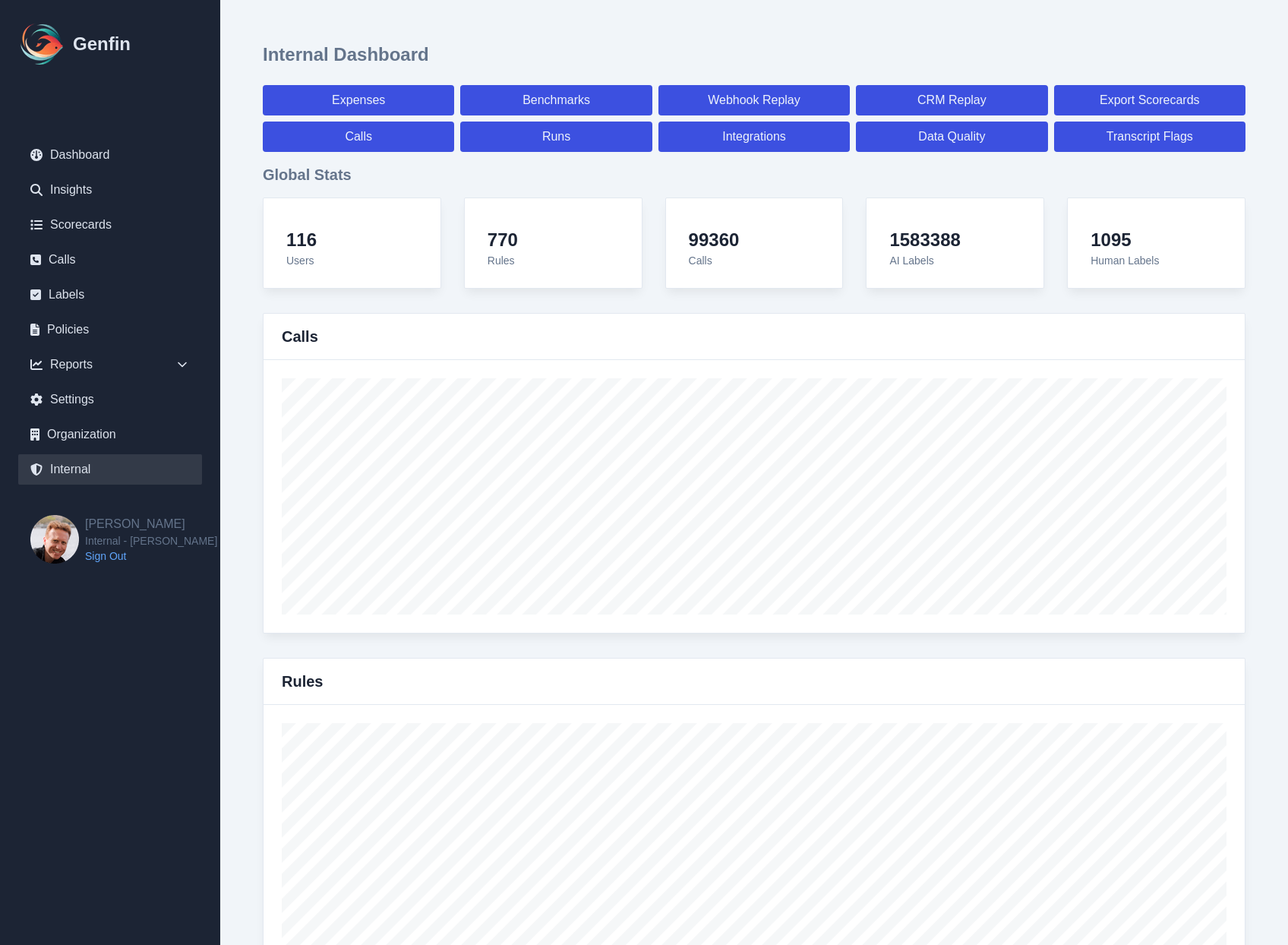
select select "7"
select select "paid"
select select "7"
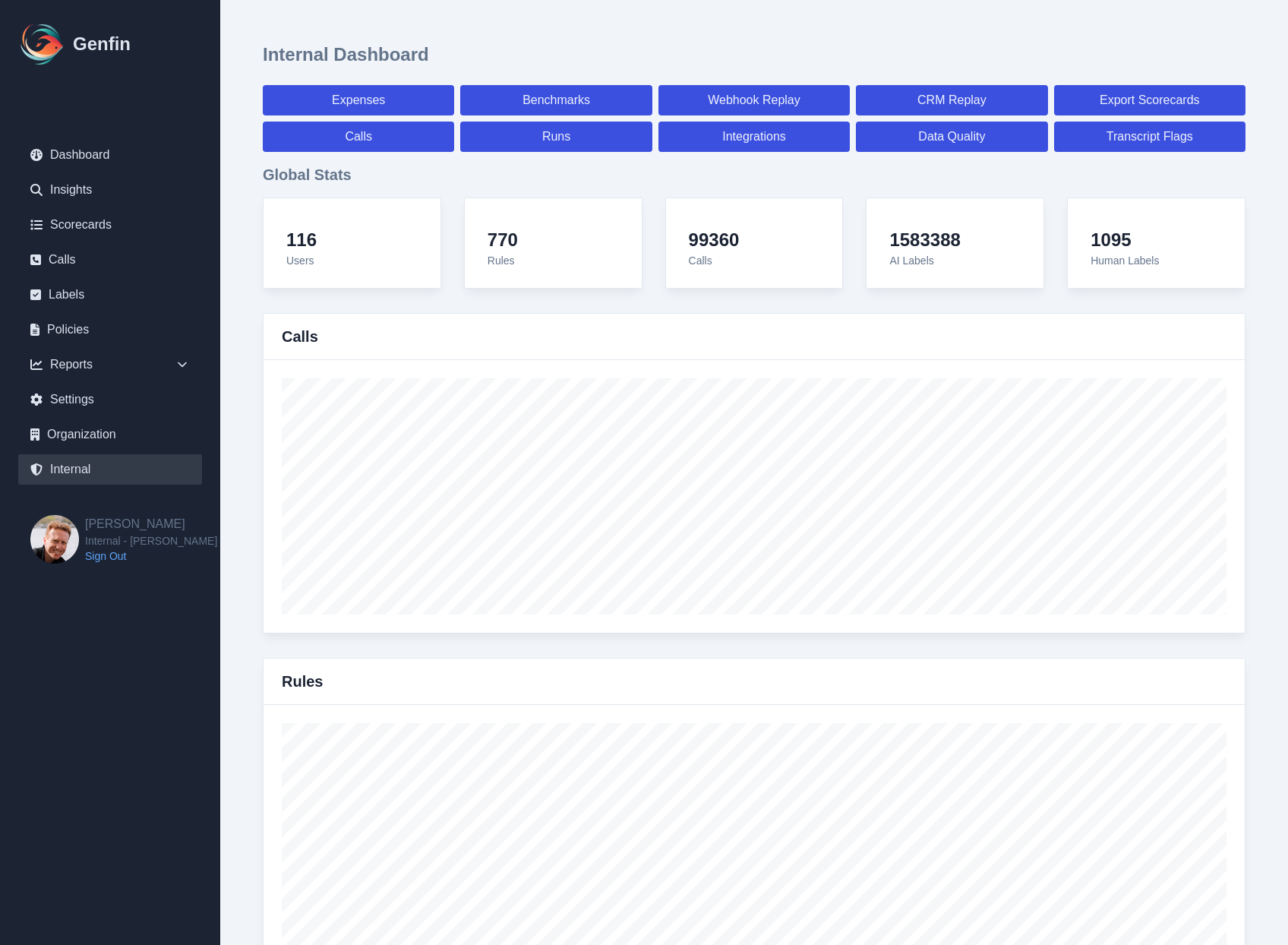
select select "paid"
select select "7"
select select "paid"
select select "7"
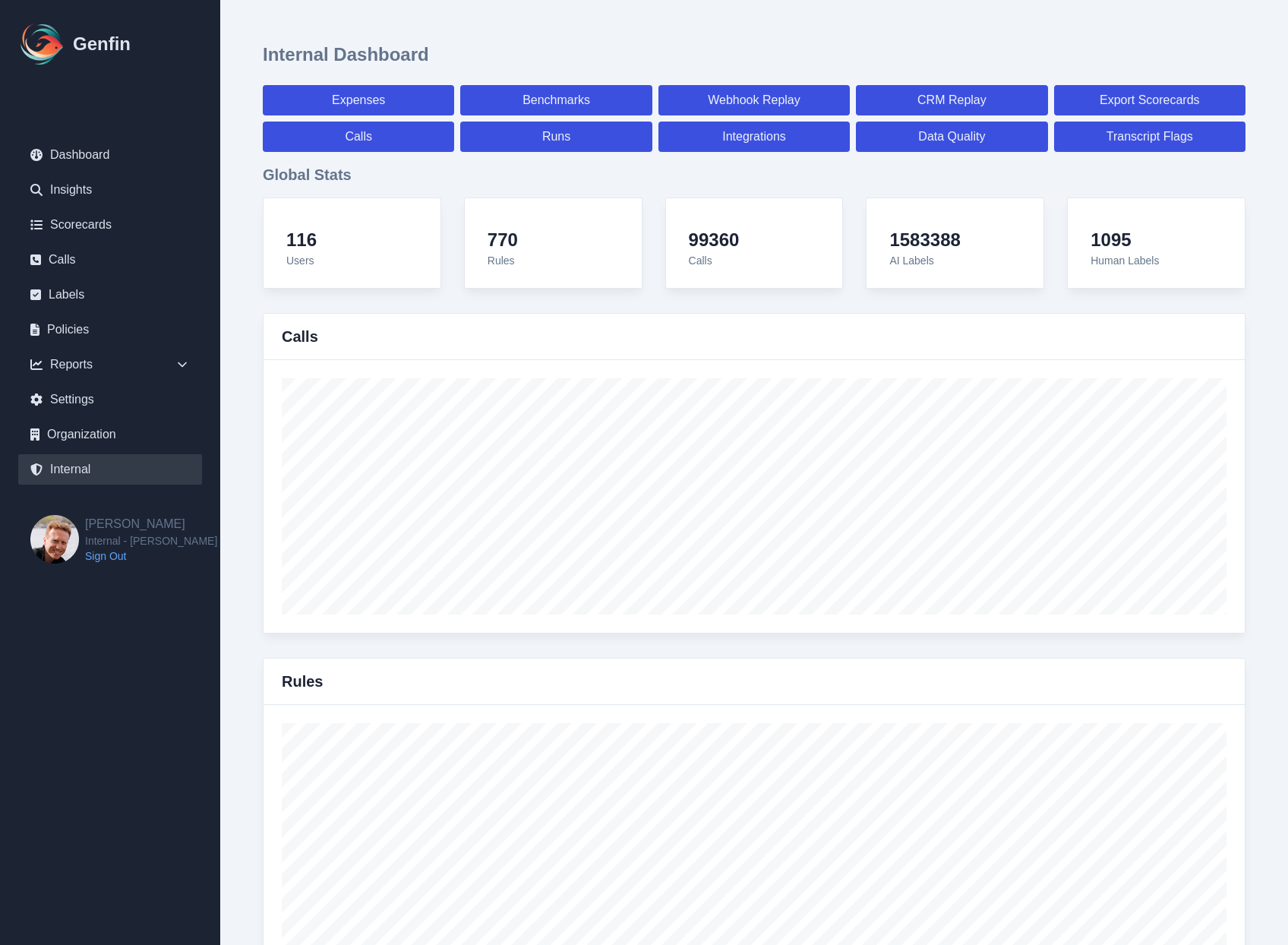
select select "7"
select select "paid"
select select "7"
select select "paid"
select select "7"
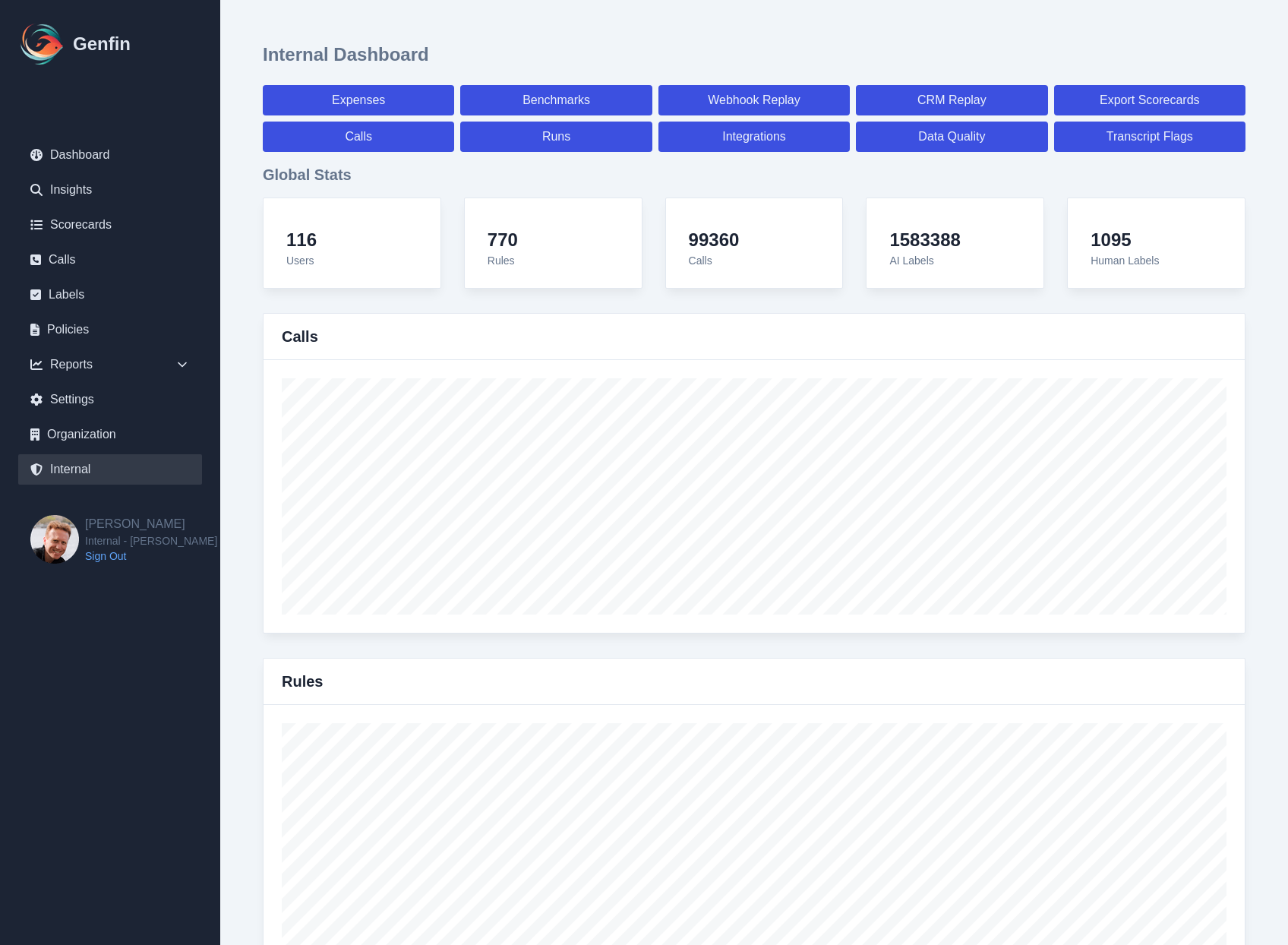
select select "7"
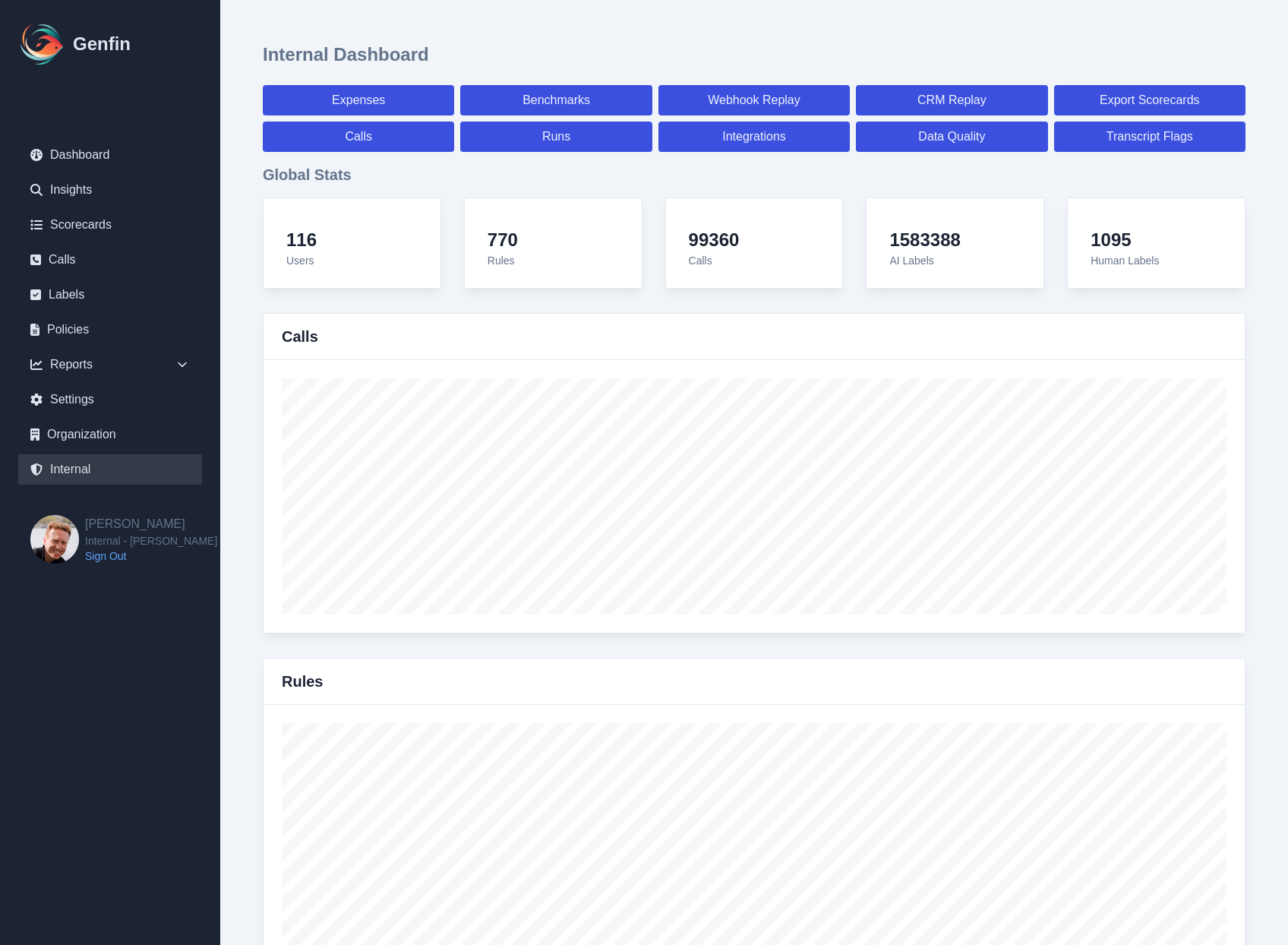
select select "paid"
select select "7"
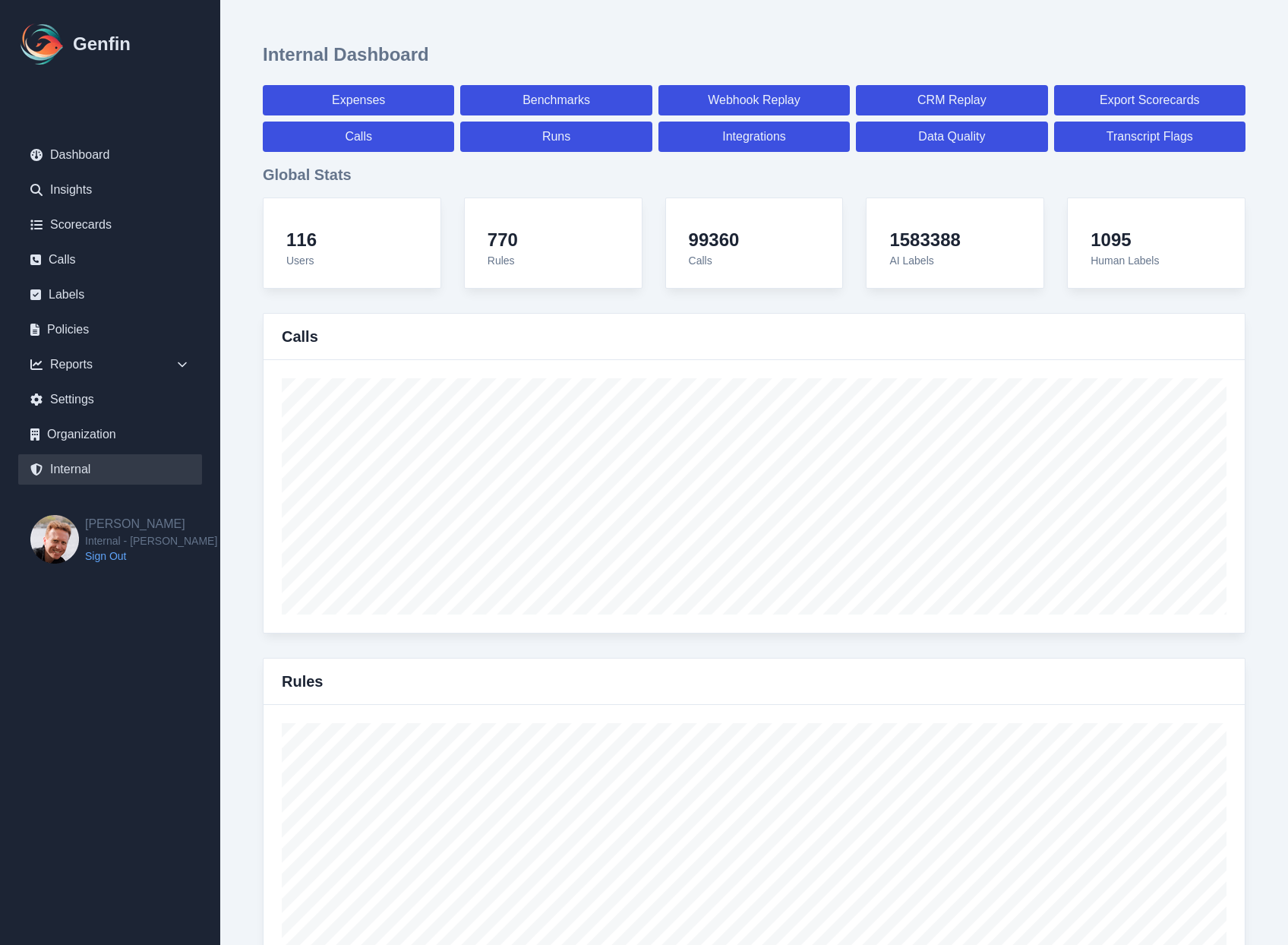
select select "paid"
select select "7"
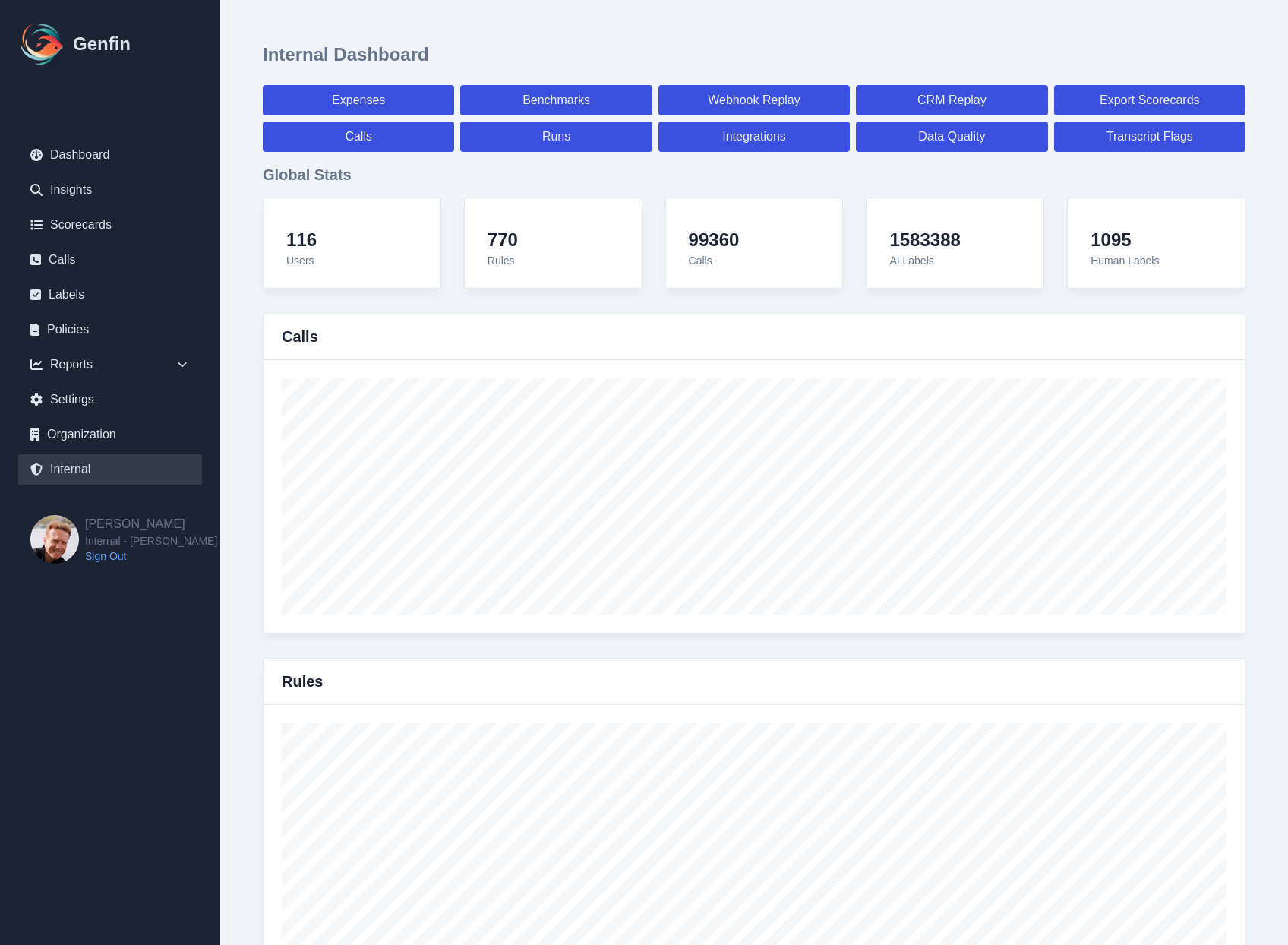
select select "7"
select select "paid"
select select "7"
click at [518, 95] on link "Benchmarks" at bounding box center [556, 100] width 191 height 30
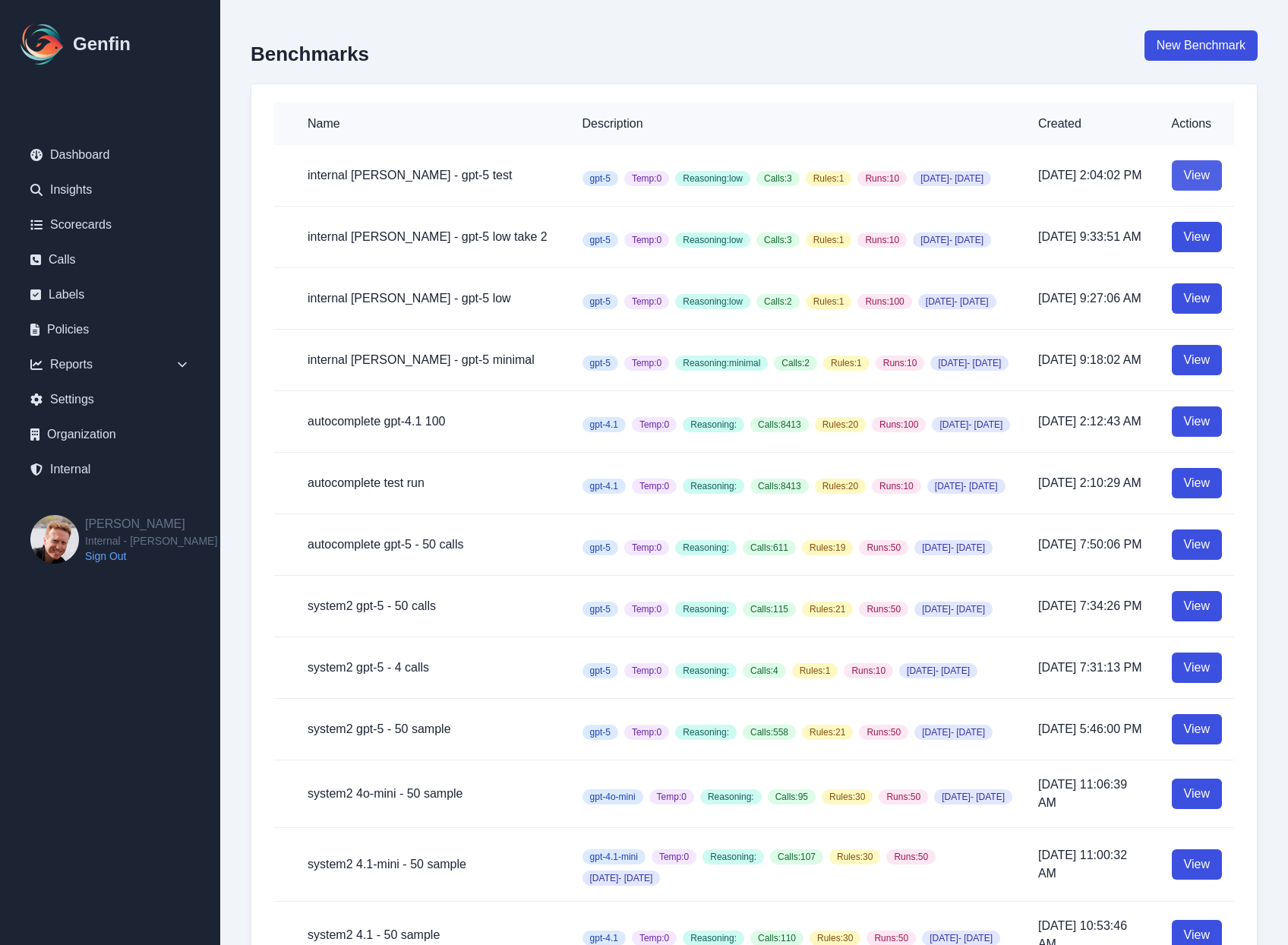
click at [1200, 189] on link "View" at bounding box center [1196, 175] width 50 height 30
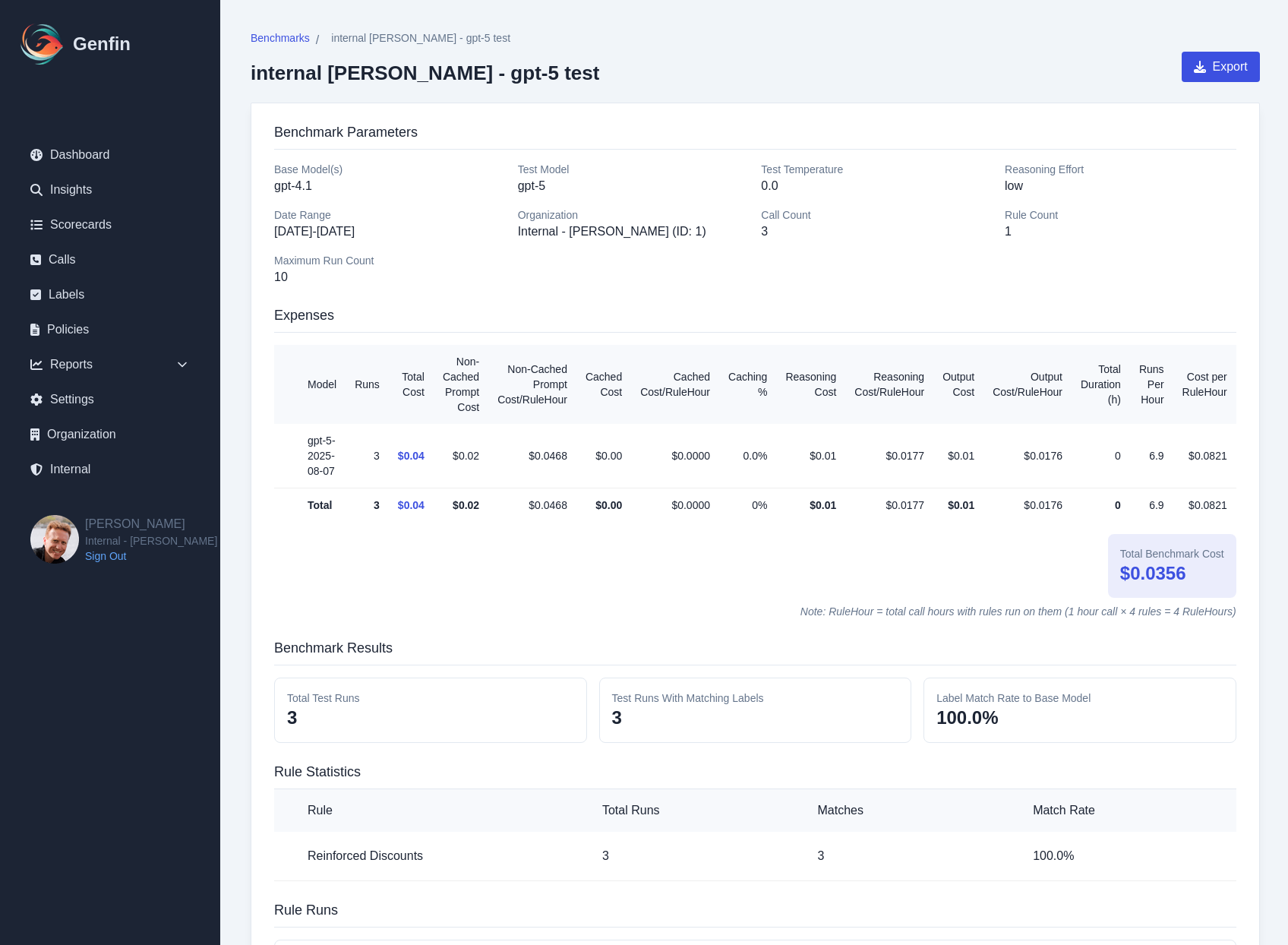
click at [944, 329] on h3 "Expenses" at bounding box center [755, 319] width 963 height 28
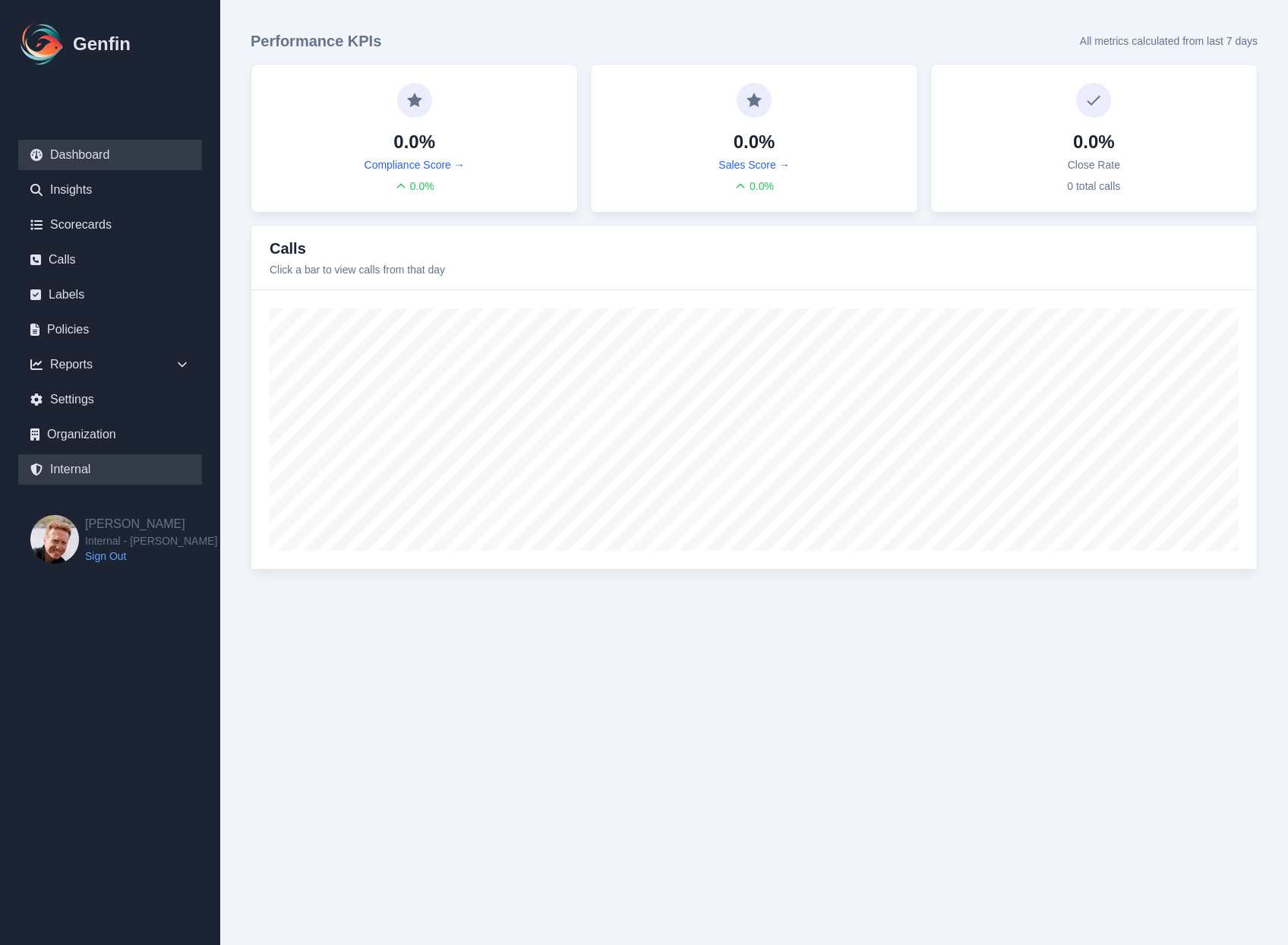
click at [89, 462] on link "Internal" at bounding box center [110, 469] width 184 height 30
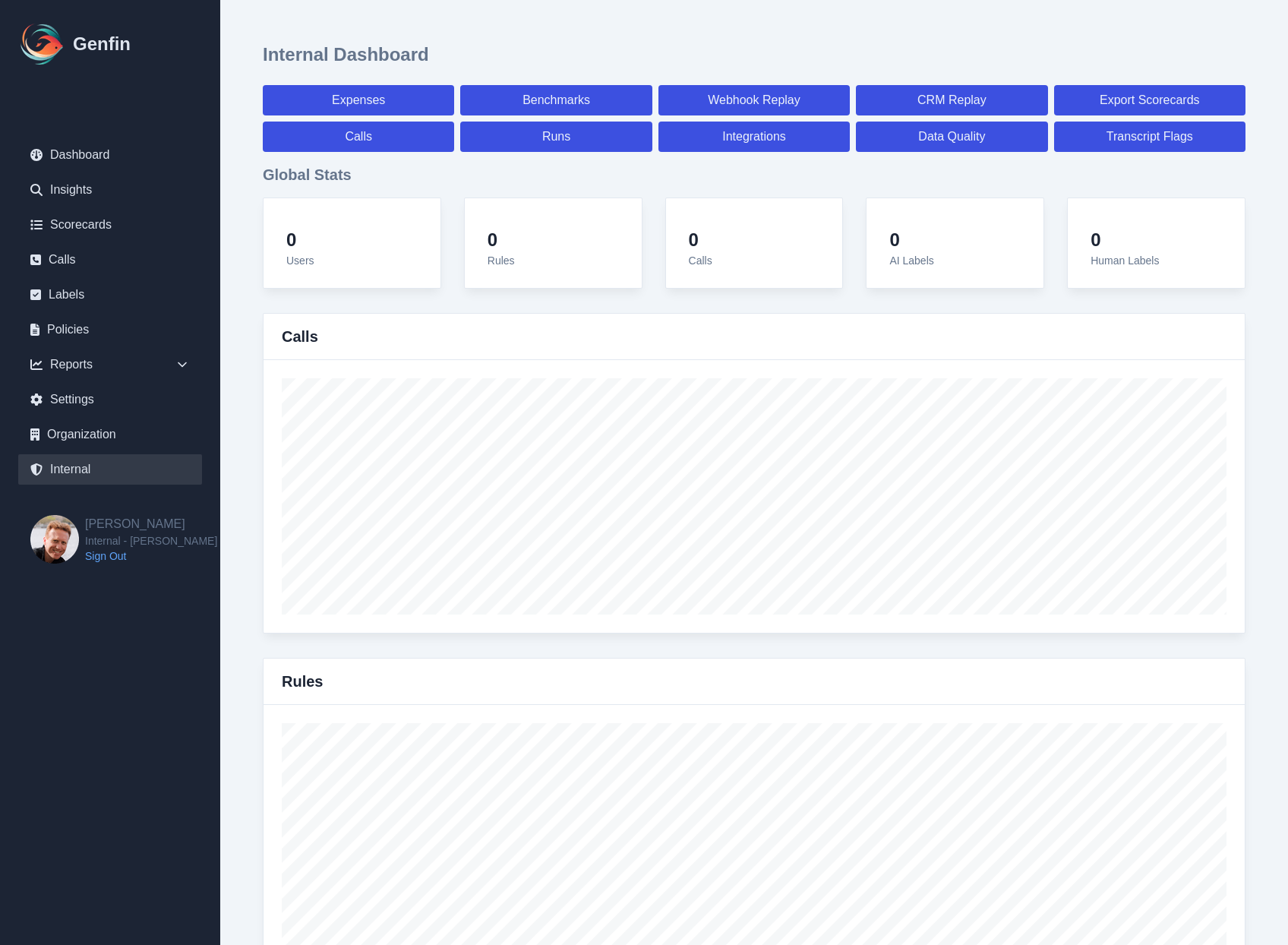
select select "paid"
select select "7"
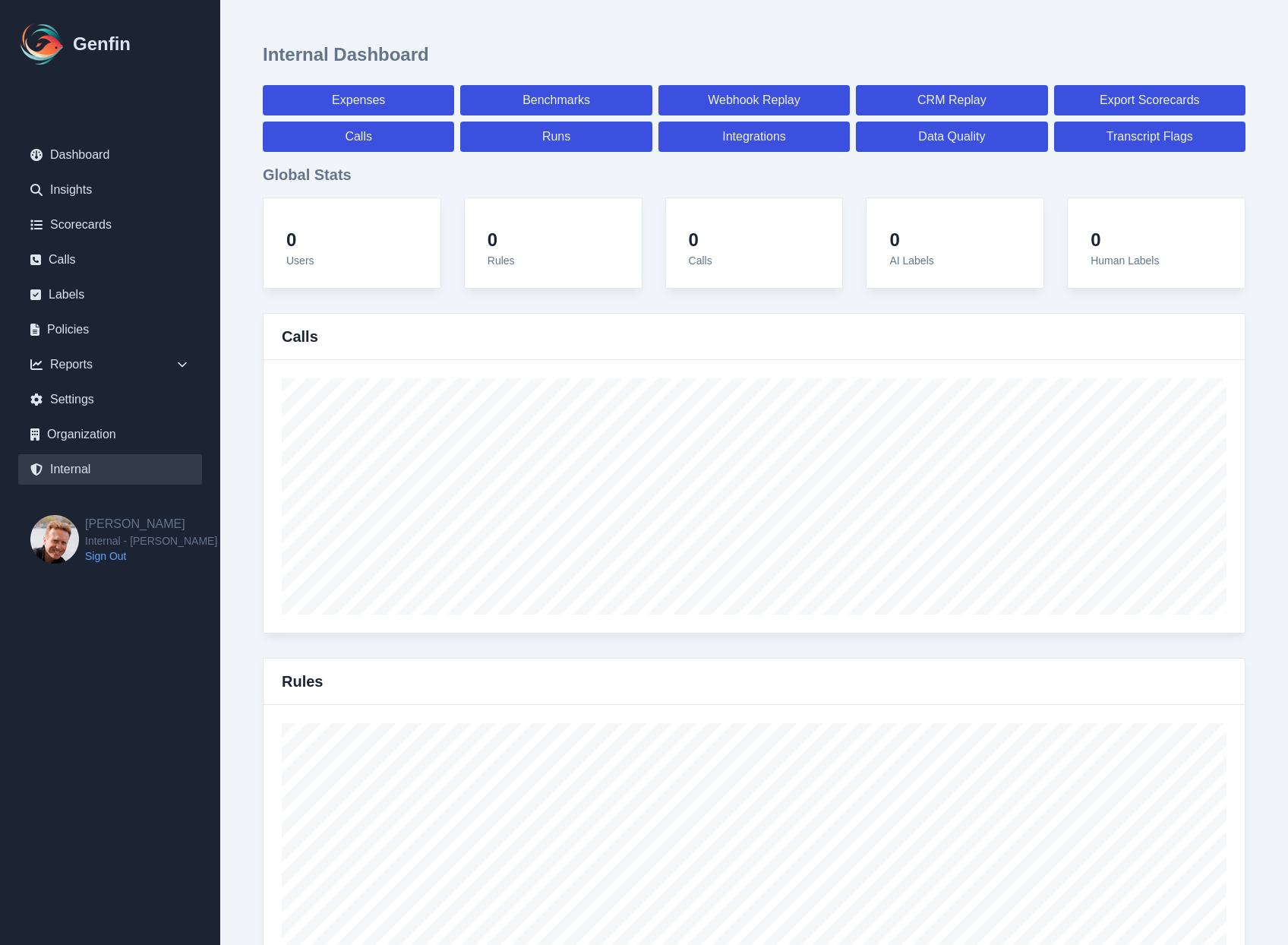
select select "paid"
select select "7"
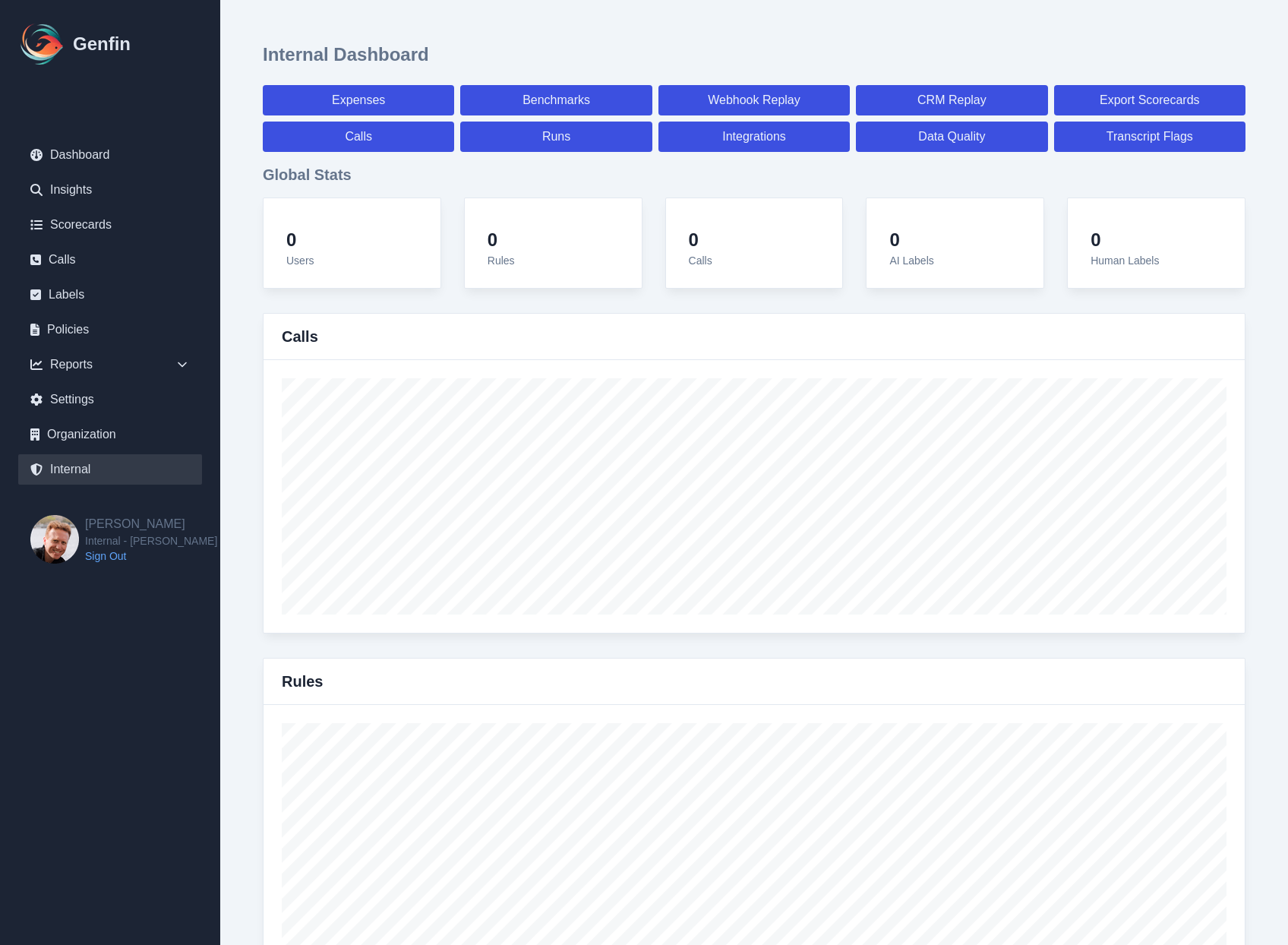
select select "7"
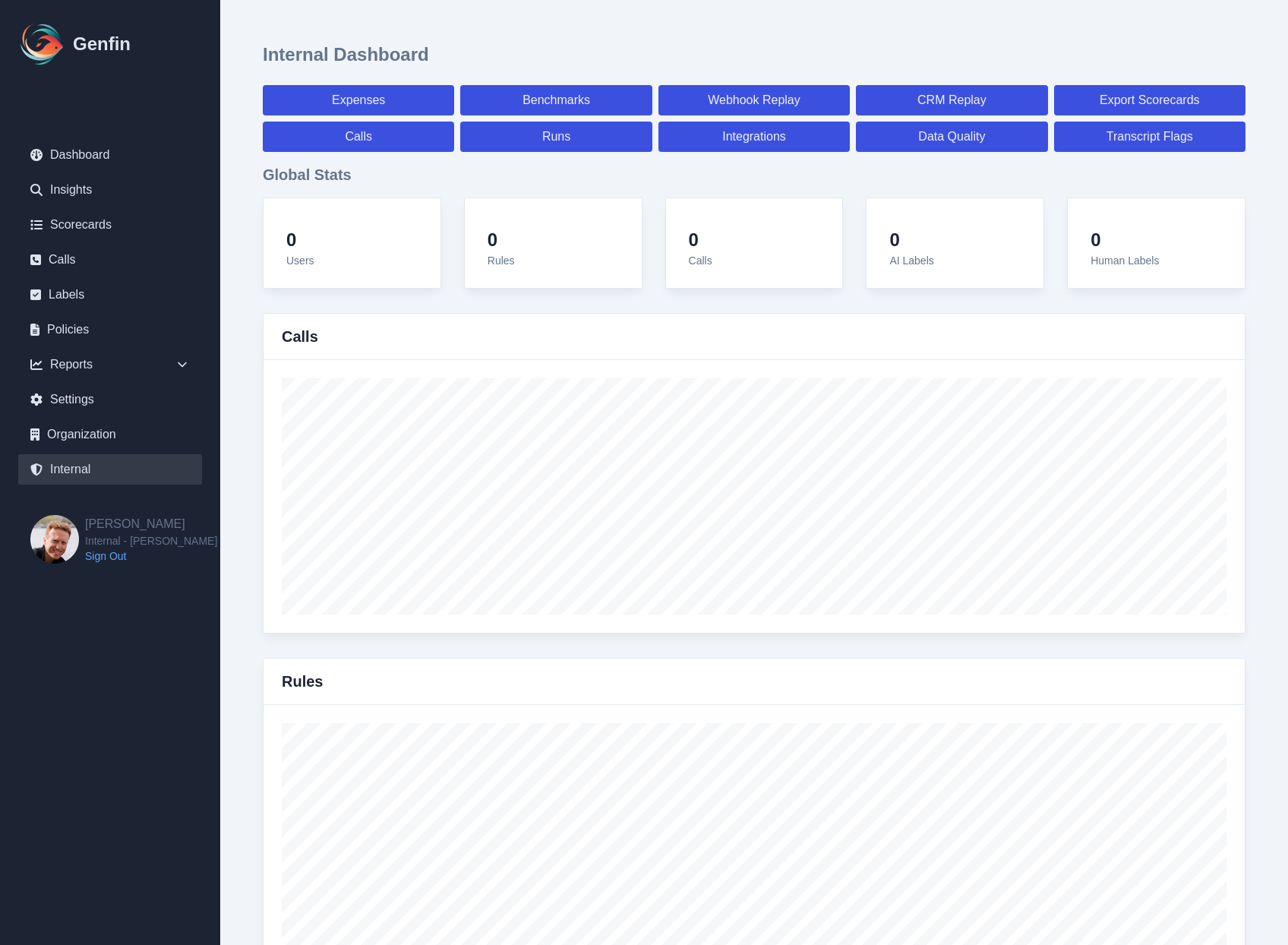
select select "7"
select select "paid"
select select "7"
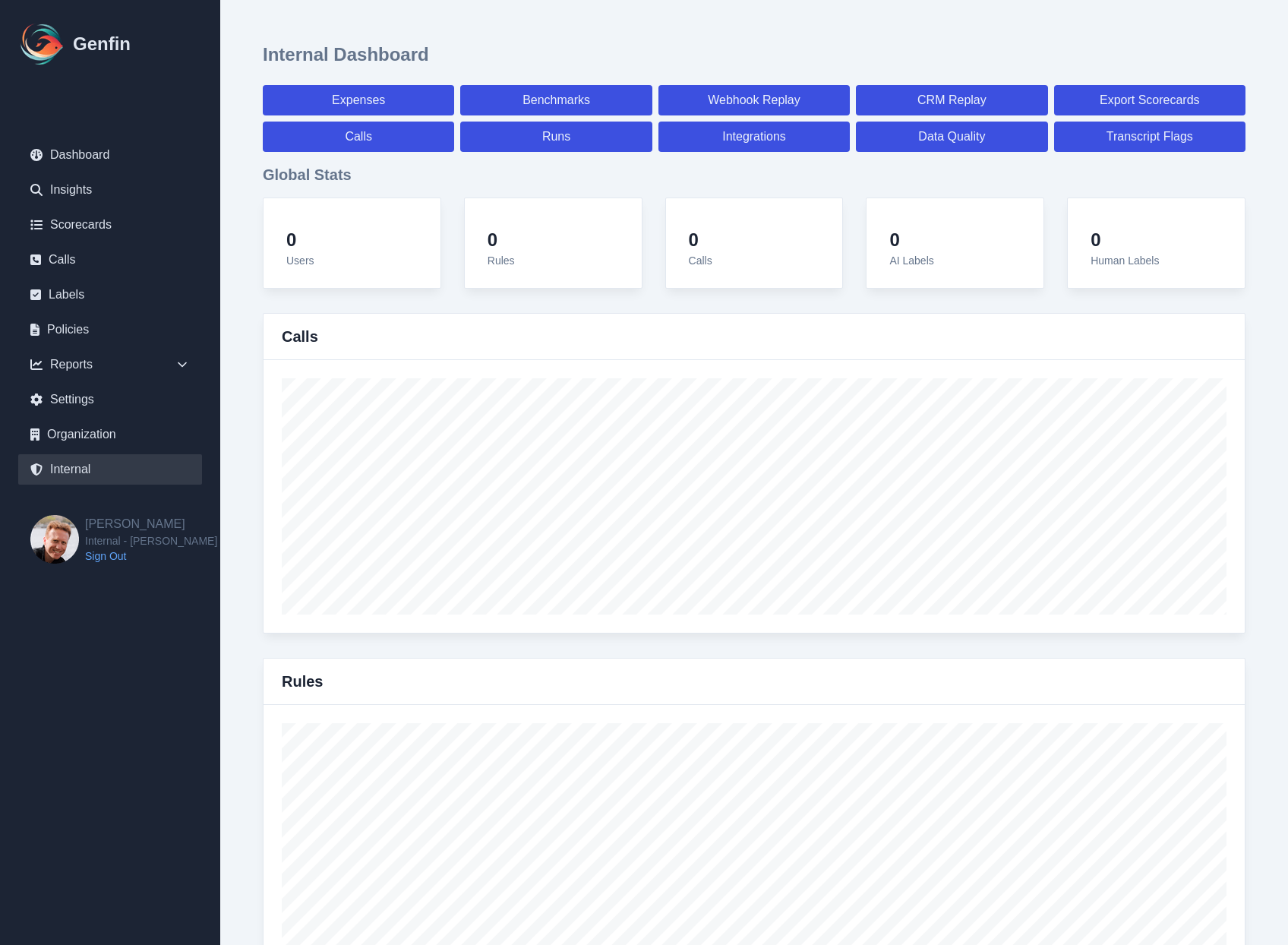
select select "7"
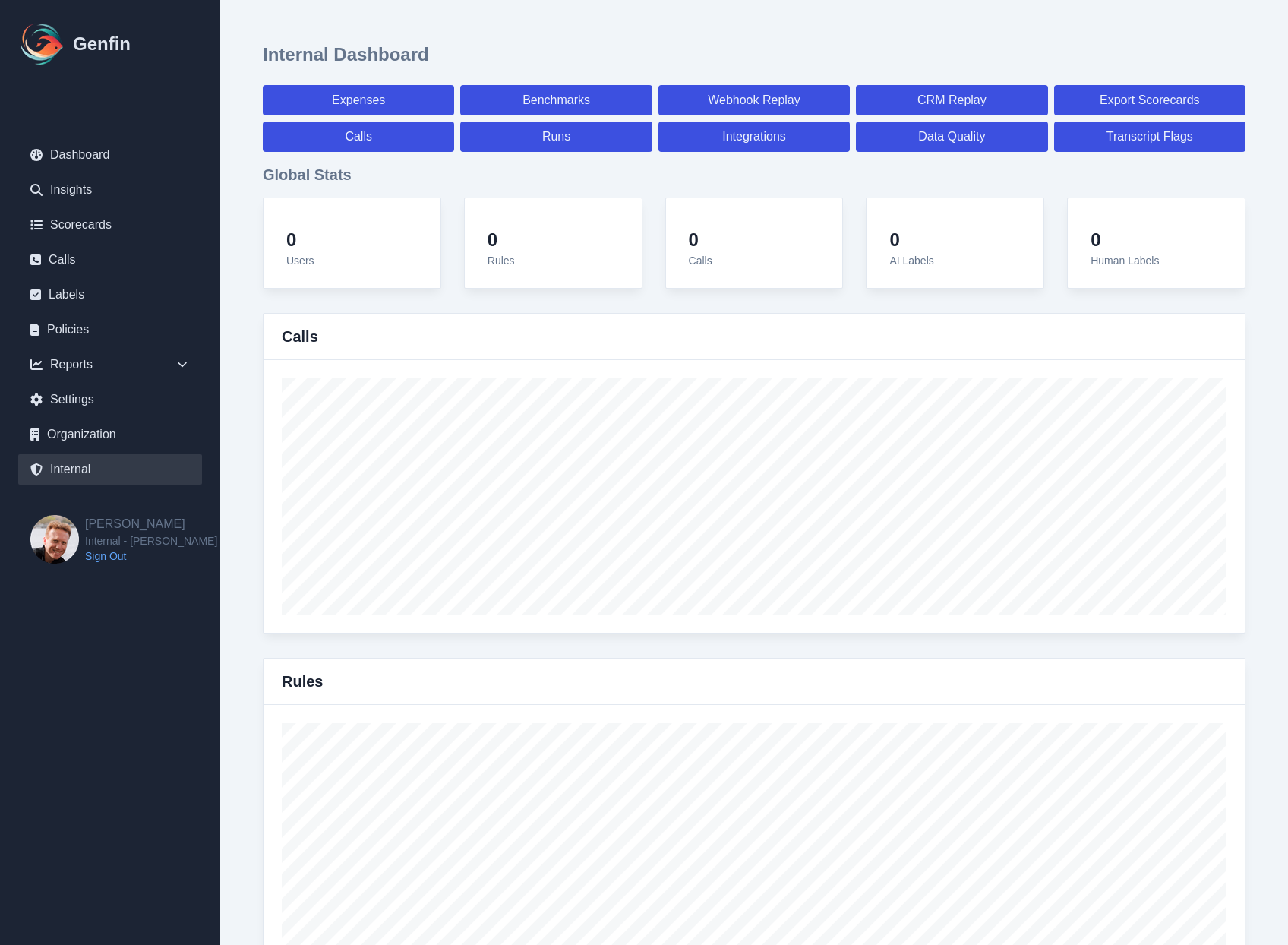
select select "7"
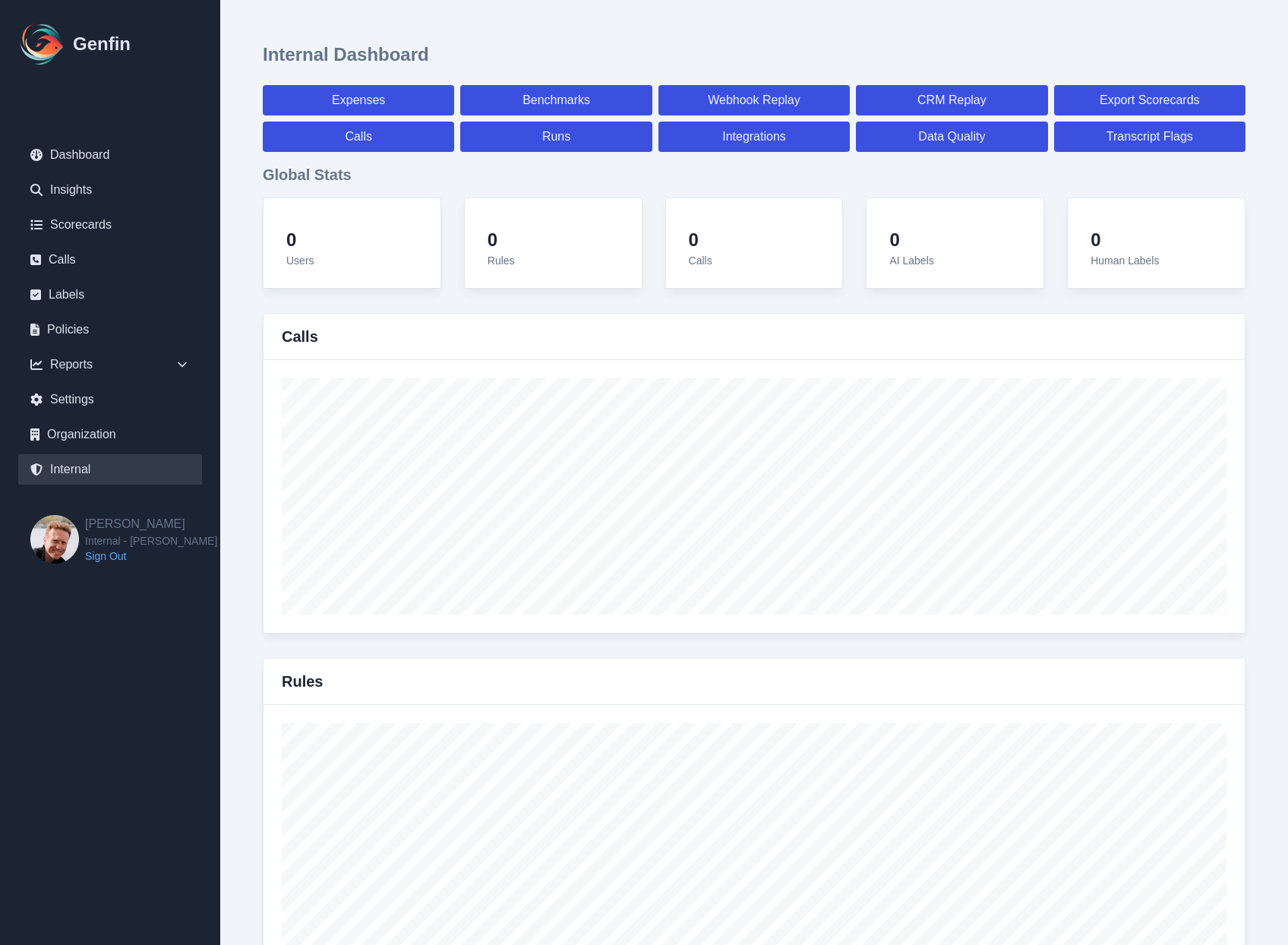
select select "7"
select select "paid"
select select "7"
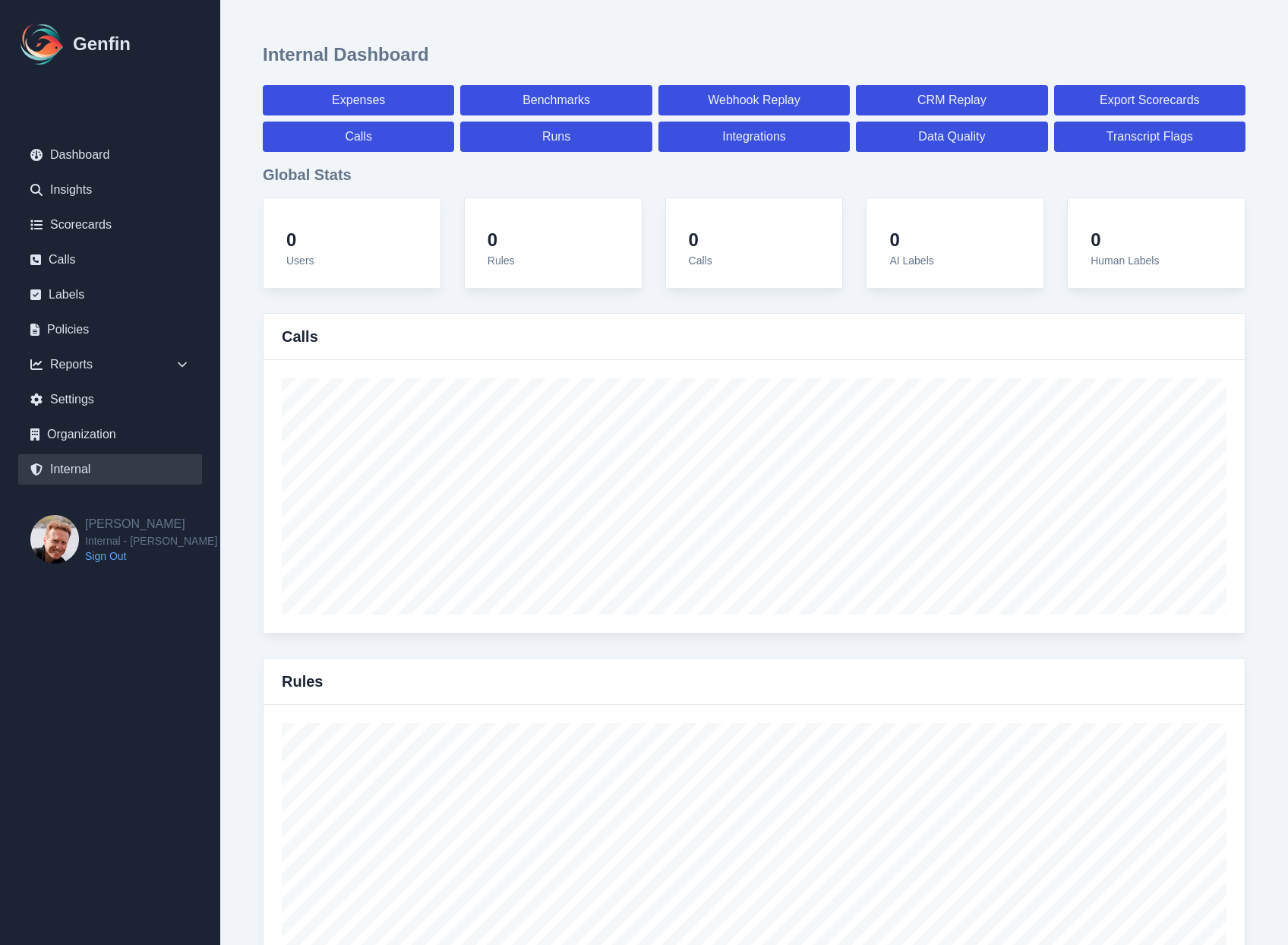
select select "paid"
select select "7"
select select "paid"
select select "7"
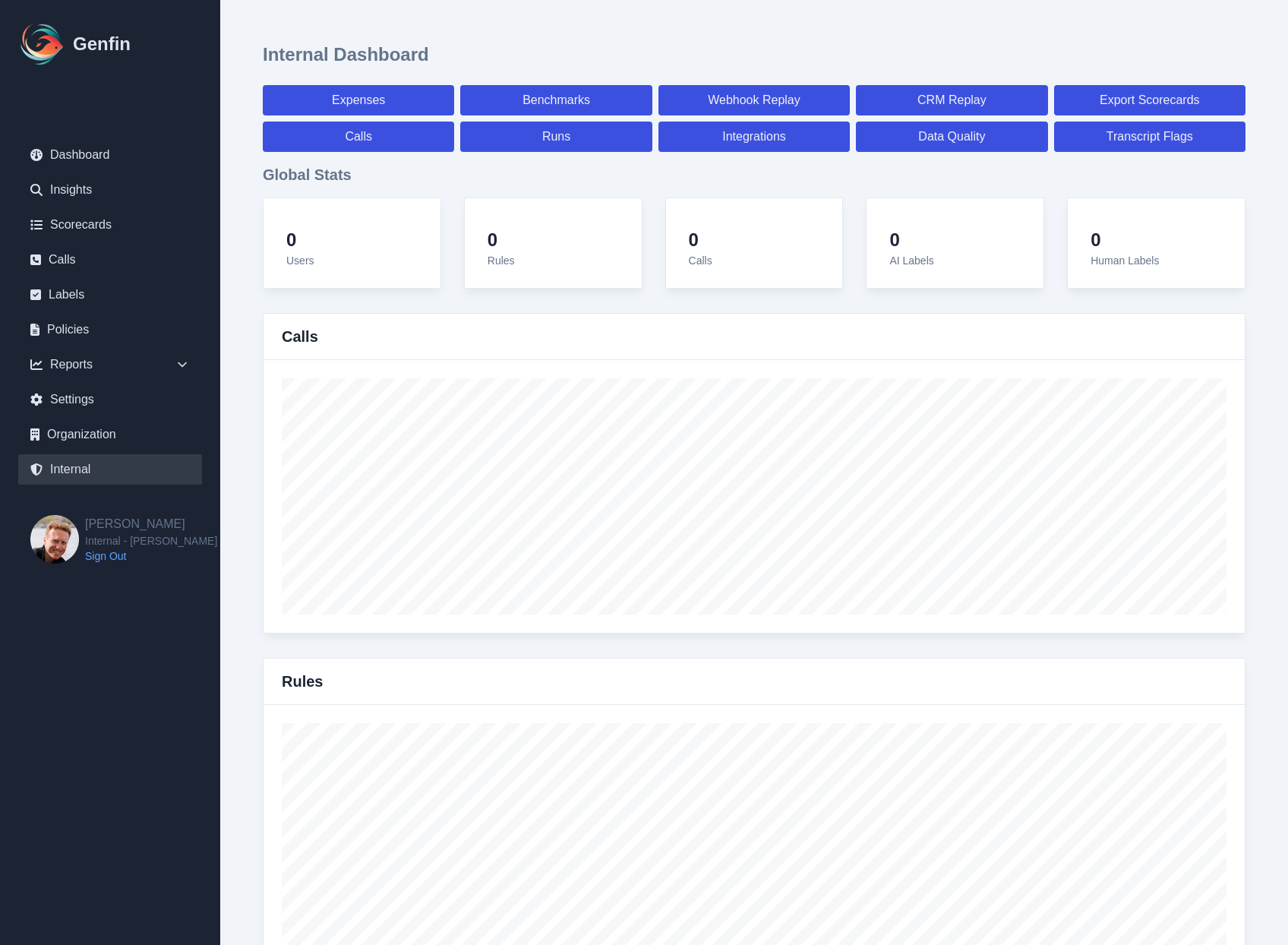
select select "7"
select select "paid"
select select "7"
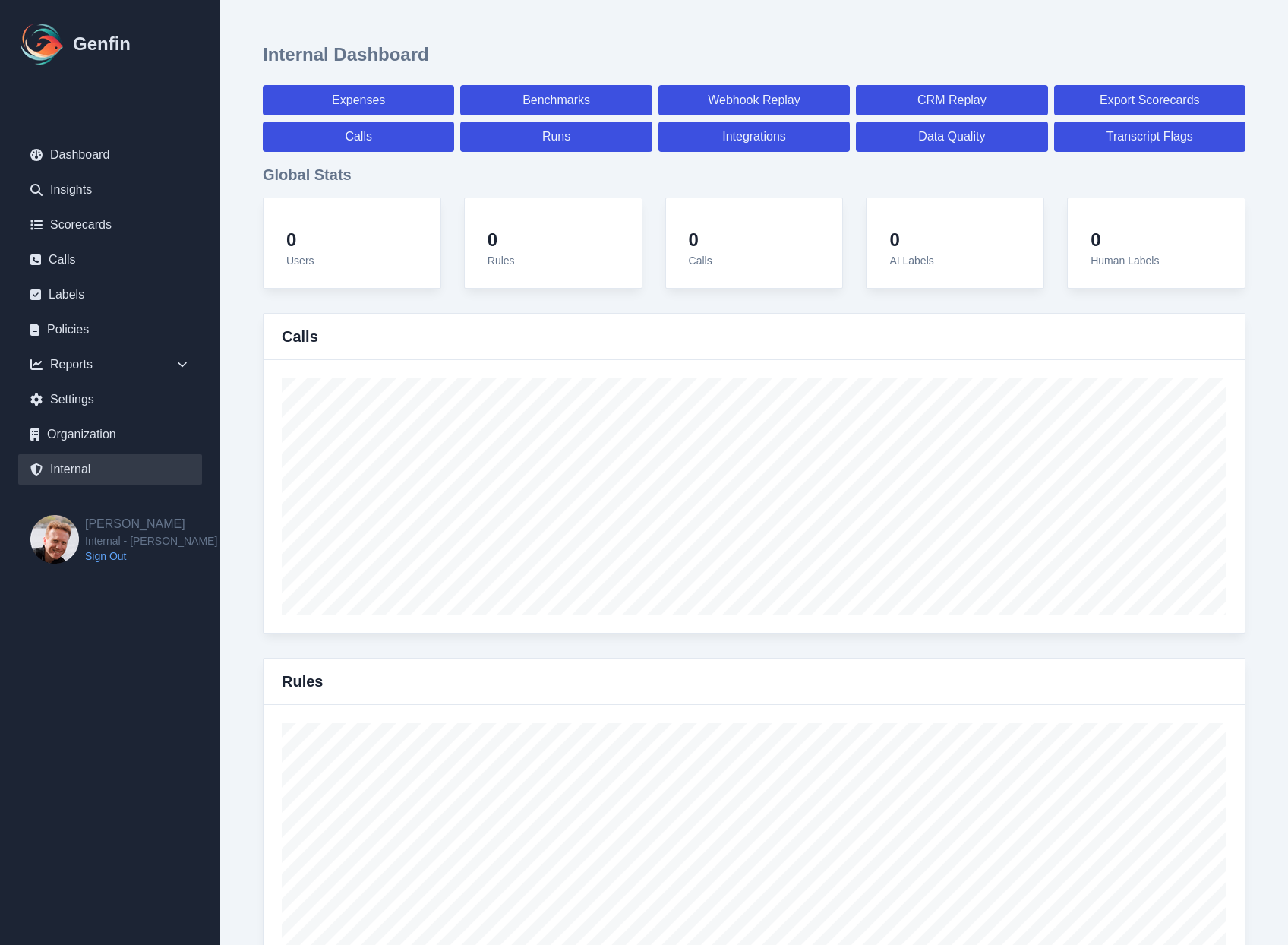
select select "paid"
select select "7"
select select "paid"
select select "7"
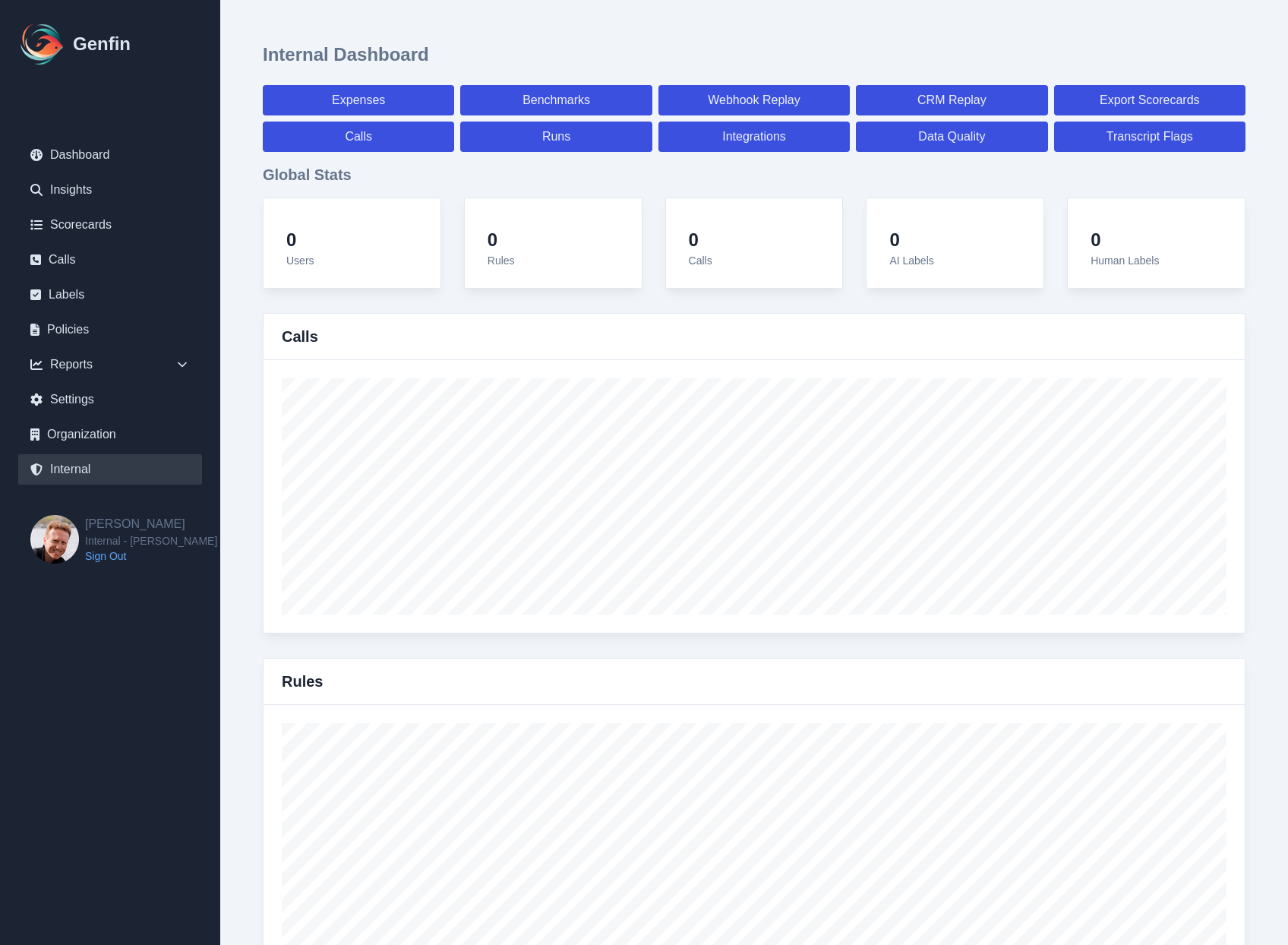
select select "7"
select select "paid"
select select "7"
select select "paid"
select select "7"
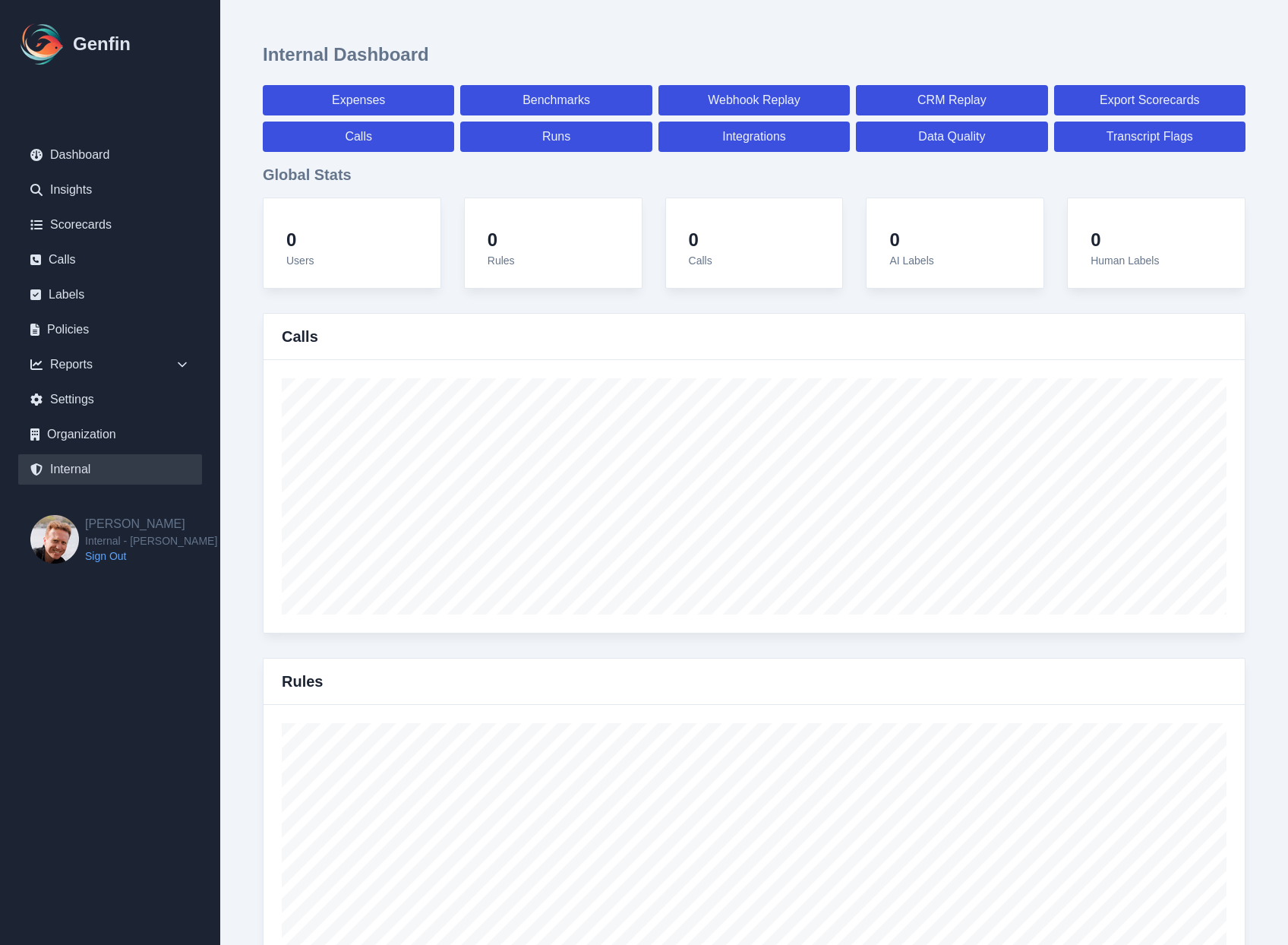
select select "7"
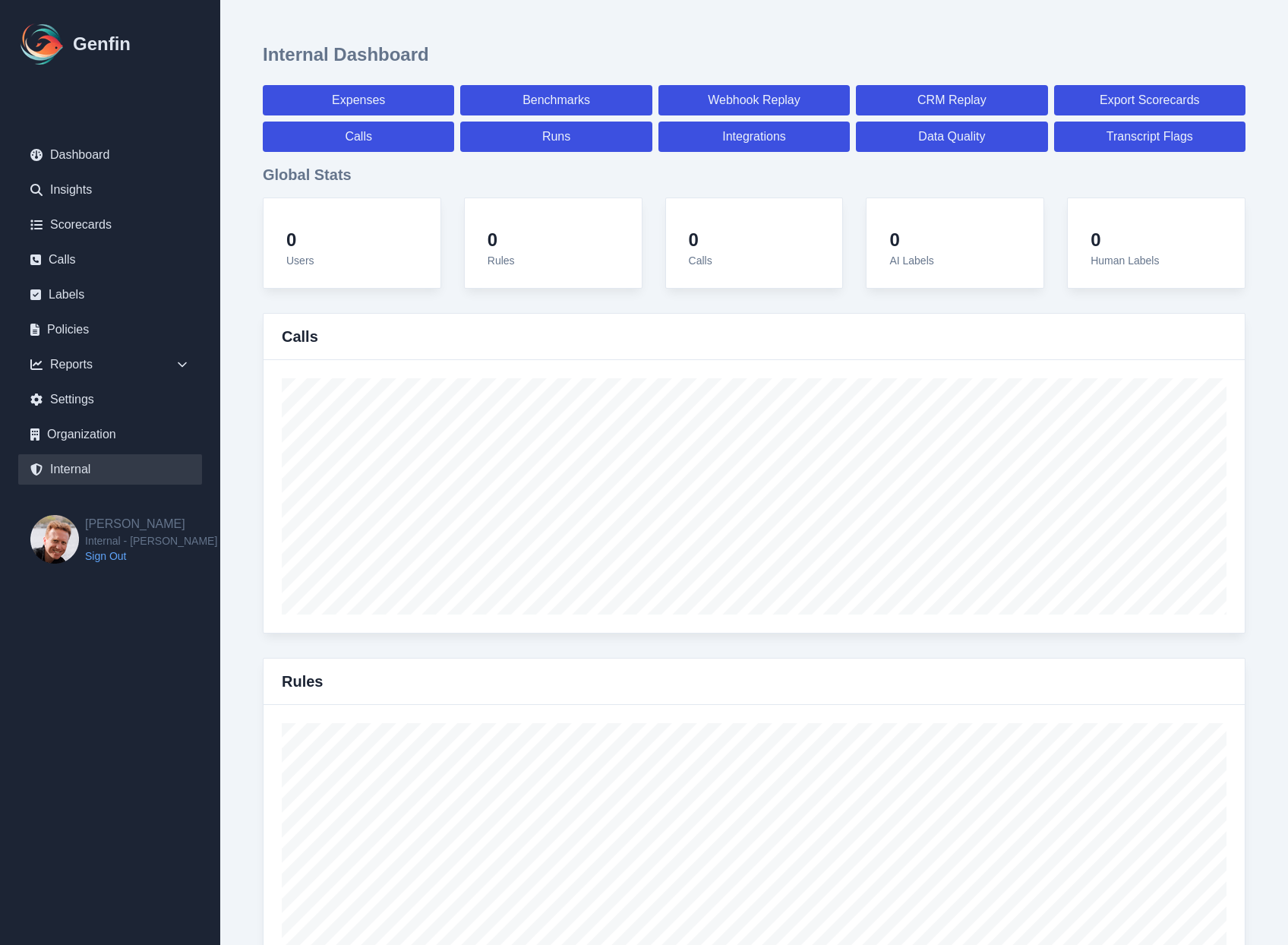
select select "paid"
select select "7"
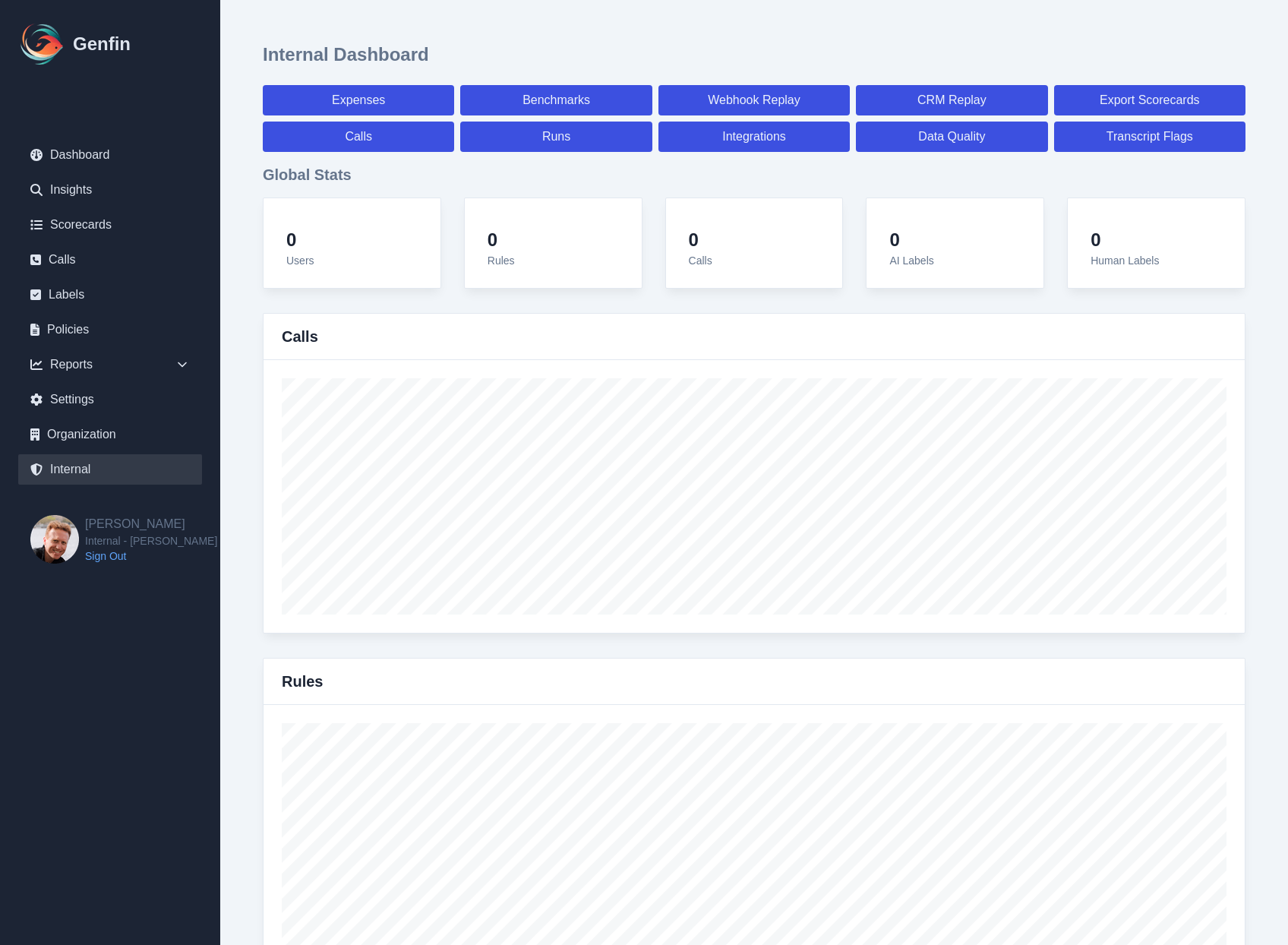
select select "paid"
select select "7"
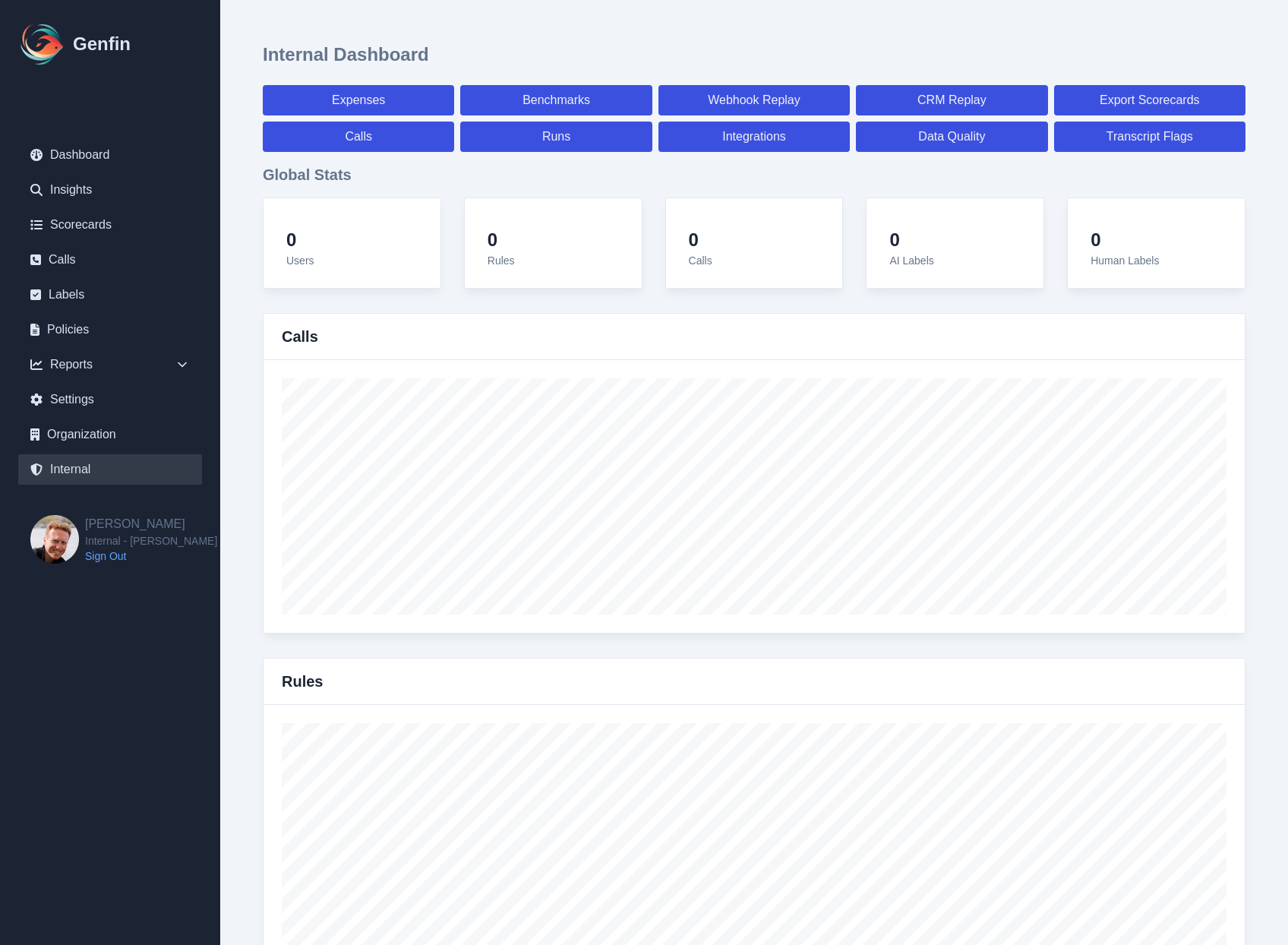
select select "7"
select select "paid"
select select "7"
click at [362, 99] on link "Expenses" at bounding box center [359, 100] width 191 height 30
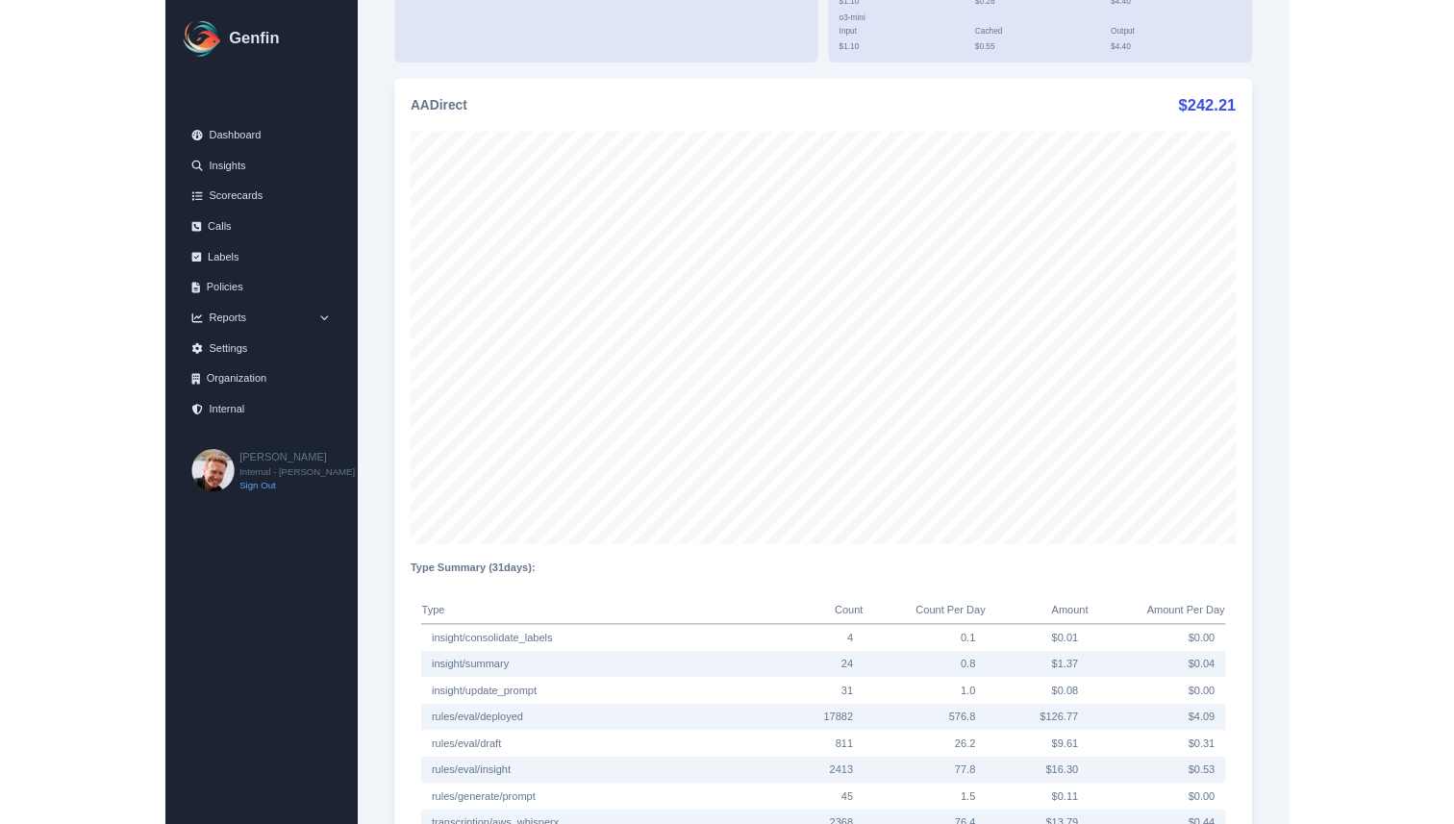
scroll to position [1112, 0]
